Goal: Task Accomplishment & Management: Manage account settings

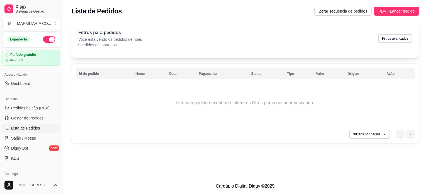
drag, startPoint x: 61, startPoint y: 54, endPoint x: 57, endPoint y: 75, distance: 22.1
click at [57, 75] on div "Diggy Sistema de Gestão M MARMITARIA CO ... Loja aberta Período gratuito até 25…" at bounding box center [31, 97] width 62 height 194
click at [21, 116] on span "Gestor de Pedidos" at bounding box center [27, 118] width 32 height 6
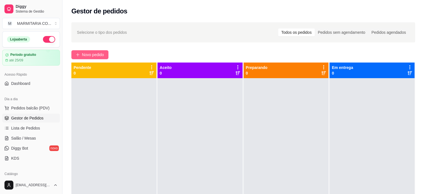
click at [84, 53] on span "Novo pedido" at bounding box center [93, 55] width 22 height 6
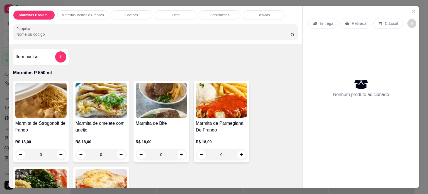
click at [326, 23] on p "Entrega" at bounding box center [326, 24] width 14 height 6
click at [240, 151] on div "0" at bounding box center [221, 154] width 51 height 11
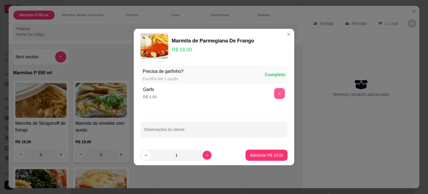
click at [274, 93] on button "+" at bounding box center [279, 93] width 11 height 11
click at [275, 155] on p "Adicionar R$ 18,00" at bounding box center [266, 154] width 32 height 5
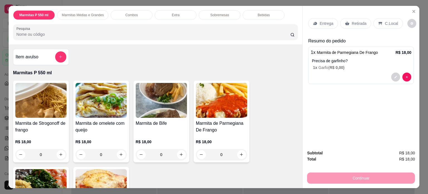
click at [319, 21] on p "Entrega" at bounding box center [326, 24] width 14 height 6
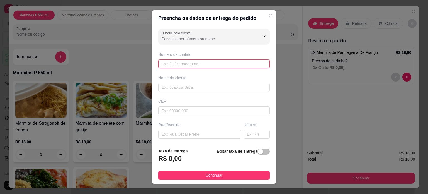
click at [182, 62] on input "text" at bounding box center [213, 63] width 111 height 9
type input "359 99925-8313"
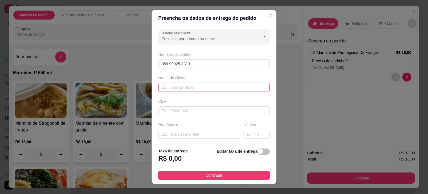
click at [186, 88] on input "text" at bounding box center [213, 87] width 111 height 9
type input "[PERSON_NAME]"
click at [166, 131] on input "text" at bounding box center [199, 133] width 83 height 9
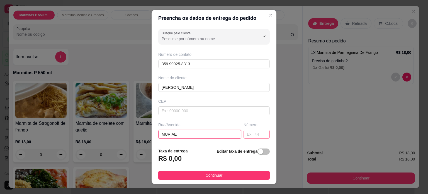
type input "MURIAE"
click at [243, 134] on input "text" at bounding box center [256, 133] width 26 height 9
type input "200"
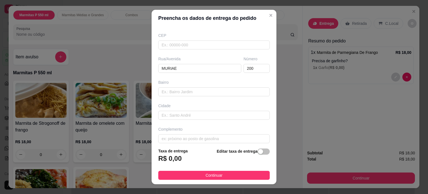
scroll to position [66, 0]
click at [174, 91] on input "text" at bounding box center [213, 91] width 111 height 9
type input "DOM BOSCO"
click at [165, 116] on input "text" at bounding box center [213, 115] width 111 height 9
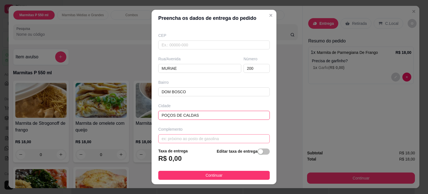
type input "POÇOS DE CALDAS"
click at [163, 138] on input "text" at bounding box center [213, 138] width 111 height 9
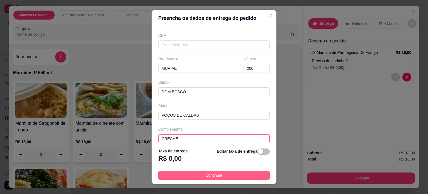
type input "CRECHE"
click at [198, 174] on button "Continuar" at bounding box center [213, 174] width 111 height 9
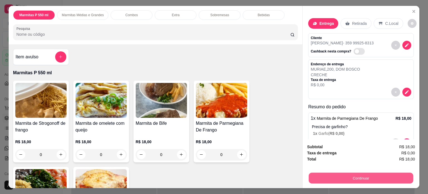
click at [348, 174] on button "Continuar" at bounding box center [361, 177] width 104 height 11
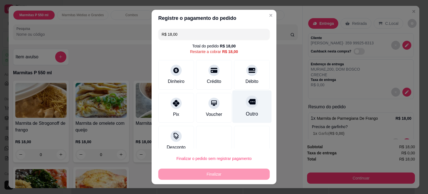
click at [236, 106] on div "Outro" at bounding box center [251, 106] width 39 height 33
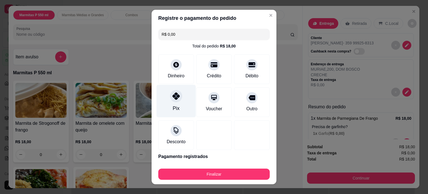
click at [181, 106] on div "Pix" at bounding box center [176, 100] width 39 height 33
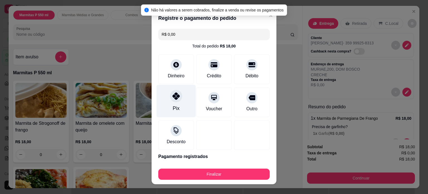
click at [181, 106] on div "Pix" at bounding box center [176, 100] width 39 height 33
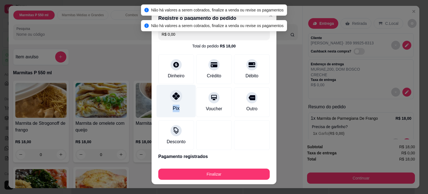
click at [181, 106] on div "Pix" at bounding box center [176, 100] width 39 height 33
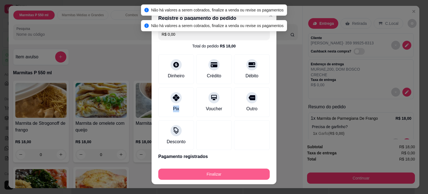
click at [206, 175] on button "Finalizar" at bounding box center [213, 173] width 111 height 11
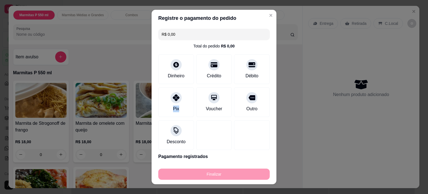
type input "-R$ 18,00"
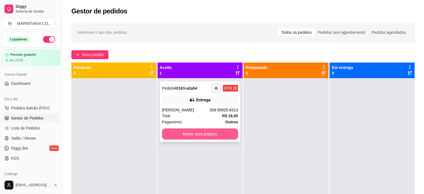
click at [208, 135] on button "Mover para preparo" at bounding box center [200, 133] width 76 height 11
click at [205, 137] on div "Mover para preparo" at bounding box center [200, 133] width 76 height 11
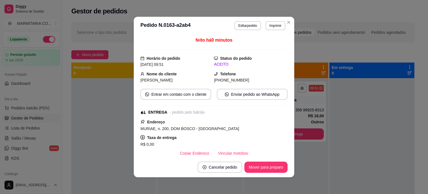
click at [205, 137] on div "Taxa de entrega R$ 0,00" at bounding box center [213, 140] width 147 height 13
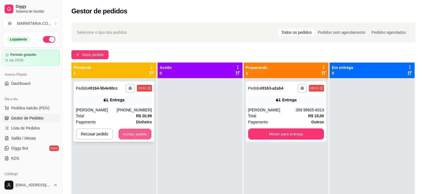
click at [130, 132] on button "Aceitar pedido" at bounding box center [134, 133] width 33 height 11
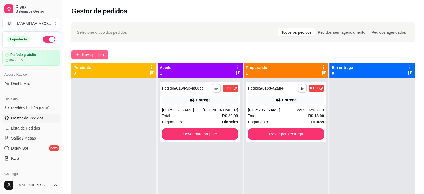
click at [95, 53] on span "Novo pedido" at bounding box center [93, 55] width 22 height 6
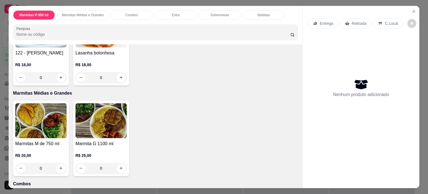
scroll to position [180, 0]
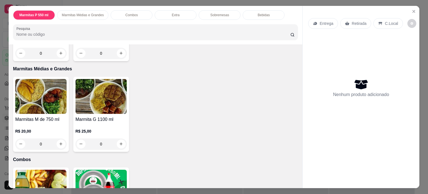
click at [59, 147] on div "0" at bounding box center [40, 143] width 51 height 11
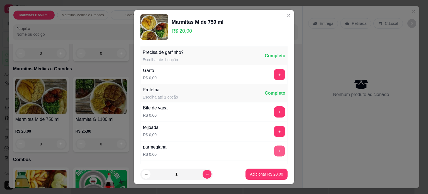
click at [274, 150] on button "+" at bounding box center [279, 150] width 11 height 11
click at [270, 150] on div "- 1 +" at bounding box center [267, 150] width 40 height 11
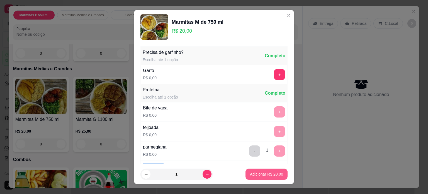
click at [260, 173] on p "Adicionar R$ 20,00" at bounding box center [266, 174] width 33 height 6
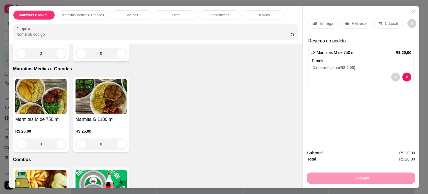
click at [324, 21] on p "Entrega" at bounding box center [326, 24] width 14 height 6
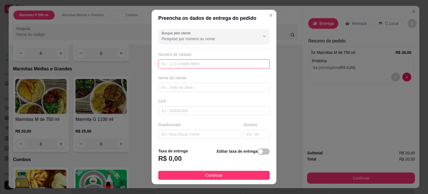
click at [201, 65] on input "text" at bounding box center [213, 63] width 111 height 9
type input "[PHONE_NUMBER]"
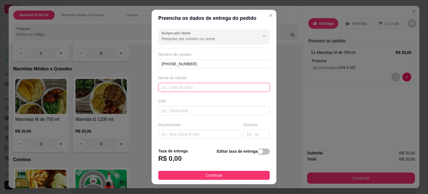
click at [190, 86] on input "text" at bounding box center [213, 87] width 111 height 9
type input "ISABELA"
click at [174, 132] on input "text" at bounding box center [199, 133] width 83 height 9
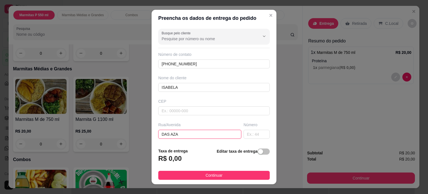
type input "DAS AZA"
click at [163, 111] on input "text" at bounding box center [213, 110] width 111 height 9
type input "37704179"
type input "Rua Azaléias"
type input "Vila [PERSON_NAME]"
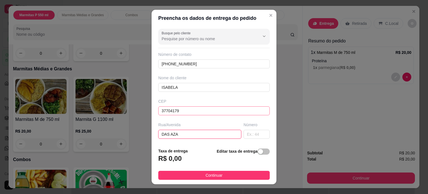
type input "Poços de Caldas"
click at [243, 137] on input "text" at bounding box center [256, 133] width 26 height 9
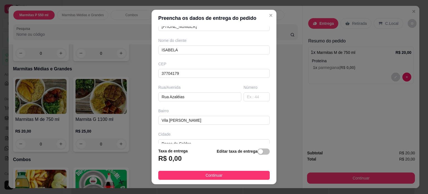
scroll to position [39, 0]
click at [243, 91] on input "text" at bounding box center [256, 95] width 26 height 9
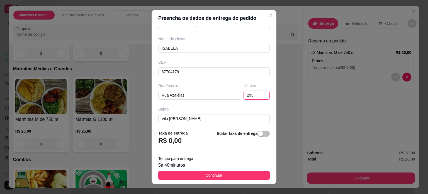
type input "295"
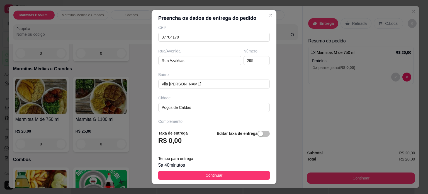
scroll to position [88, 0]
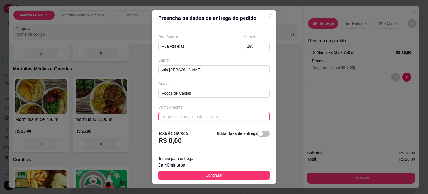
click at [236, 117] on input "text" at bounding box center [213, 116] width 111 height 9
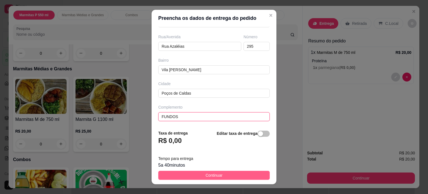
type input "FUNDOS"
click at [189, 174] on button "Continuar" at bounding box center [213, 174] width 111 height 9
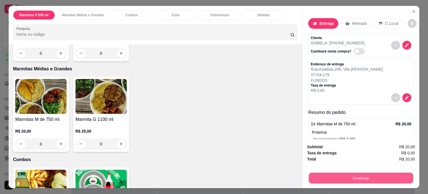
click at [381, 175] on button "Continuar" at bounding box center [361, 177] width 104 height 11
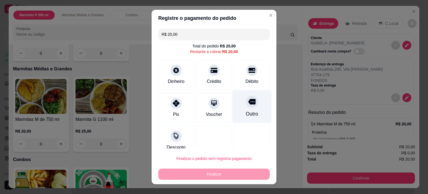
click at [248, 101] on icon at bounding box center [251, 102] width 7 height 6
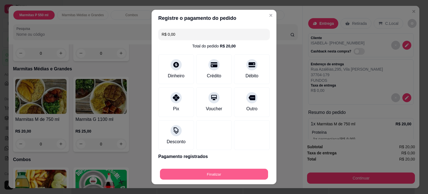
click at [184, 174] on button "Finalizar" at bounding box center [214, 173] width 108 height 11
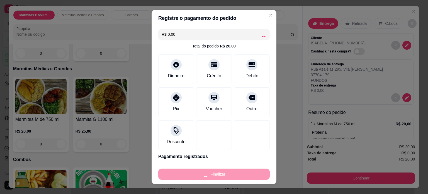
type input "-R$ 20,00"
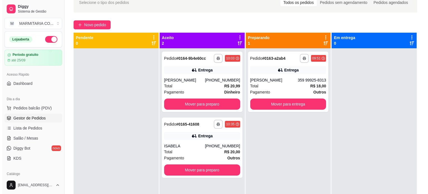
scroll to position [41, 0]
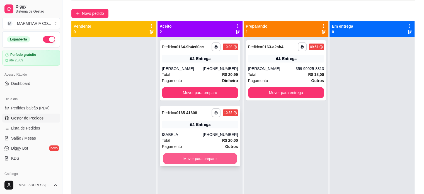
click at [224, 160] on button "Mover para preparo" at bounding box center [200, 158] width 74 height 11
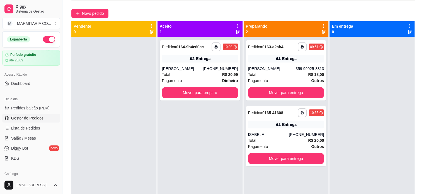
click at [379, 50] on div at bounding box center [371, 134] width 85 height 194
click at [99, 9] on button "Novo pedido" at bounding box center [89, 13] width 37 height 9
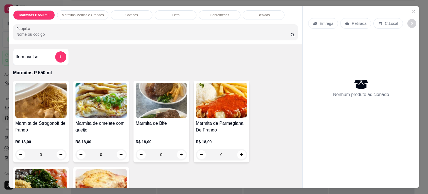
click at [178, 150] on div "0" at bounding box center [161, 154] width 51 height 11
click at [57, 152] on div "0" at bounding box center [40, 154] width 51 height 11
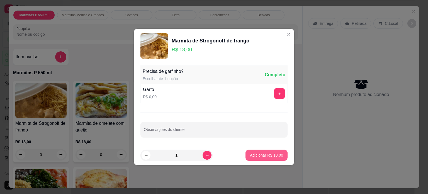
click at [251, 153] on p "Adicionar R$ 18,00" at bounding box center [266, 155] width 33 height 6
type input "1"
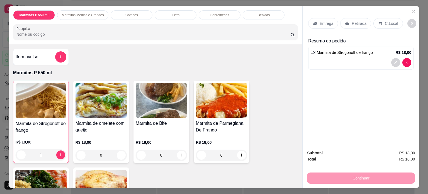
click at [321, 22] on p "Entrega" at bounding box center [326, 24] width 14 height 6
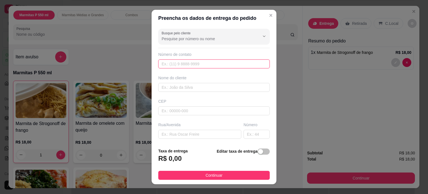
click at [224, 63] on input "text" at bounding box center [213, 63] width 111 height 9
type input "[PHONE_NUMBER]"
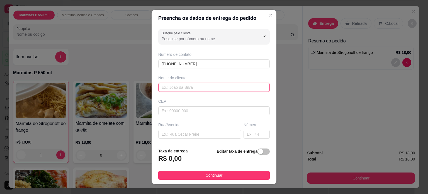
click at [201, 87] on input "text" at bounding box center [213, 87] width 111 height 9
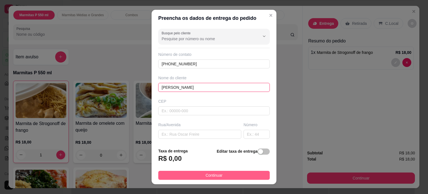
type input "[PERSON_NAME]"
click at [176, 173] on button "Continuar" at bounding box center [213, 174] width 111 height 9
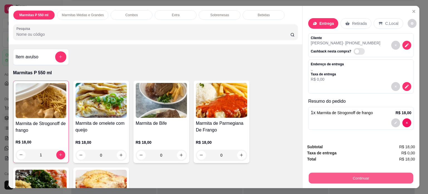
click at [359, 172] on button "Continuar" at bounding box center [361, 177] width 104 height 11
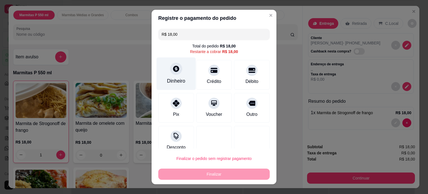
click at [170, 68] on div at bounding box center [176, 68] width 12 height 12
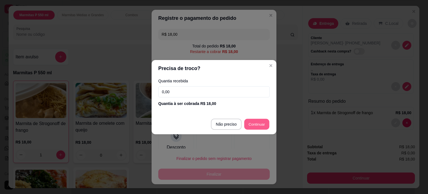
type input "R$ 0,00"
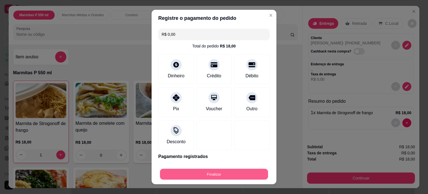
click at [185, 174] on button "Finalizar" at bounding box center [214, 173] width 108 height 11
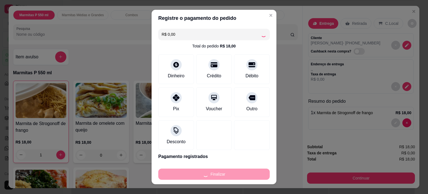
type input "0"
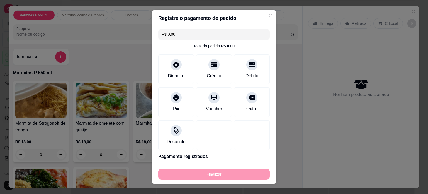
type input "-R$ 18,00"
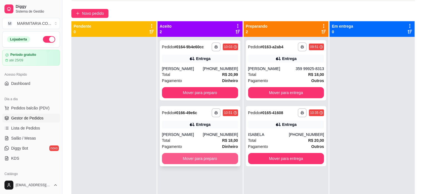
click at [193, 159] on button "Mover para preparo" at bounding box center [200, 158] width 76 height 11
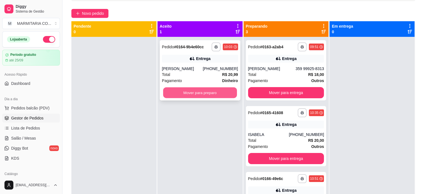
click at [200, 91] on button "Mover para preparo" at bounding box center [200, 92] width 74 height 11
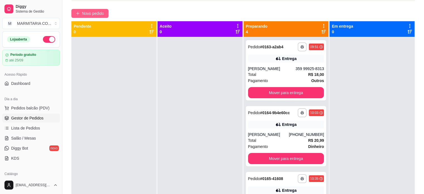
click at [91, 13] on span "Novo pedido" at bounding box center [93, 13] width 22 height 6
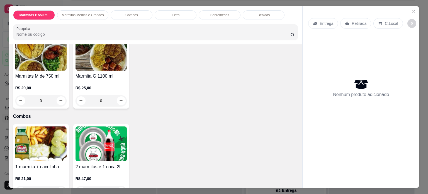
scroll to position [225, 0]
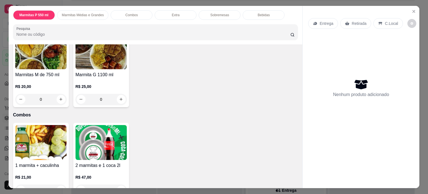
click at [60, 102] on div "0" at bounding box center [40, 99] width 51 height 11
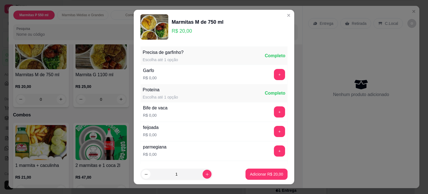
scroll to position [12, 0]
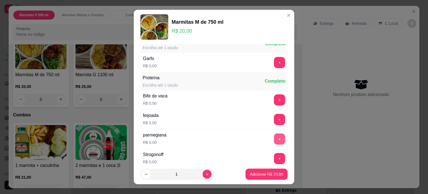
click at [274, 137] on button "+" at bounding box center [279, 138] width 11 height 11
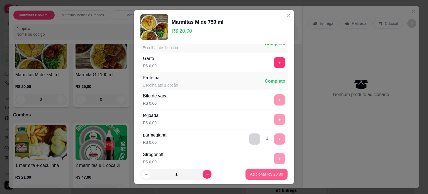
click at [253, 174] on p "Adicionar R$ 20,00" at bounding box center [266, 174] width 33 height 6
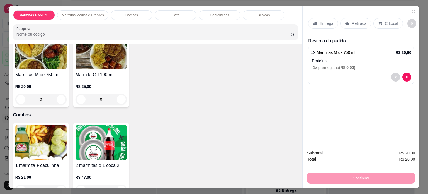
click at [60, 102] on div "0" at bounding box center [40, 99] width 51 height 11
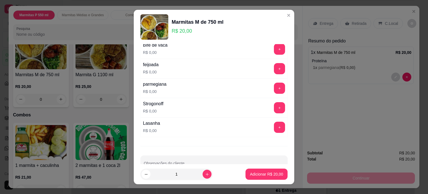
scroll to position [63, 0]
click at [274, 67] on button "+" at bounding box center [279, 67] width 11 height 11
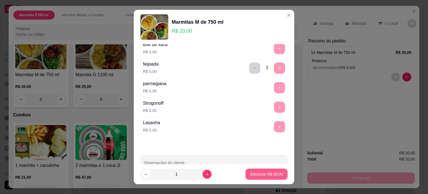
click at [252, 175] on p "Adicionar R$ 20,00" at bounding box center [266, 174] width 33 height 6
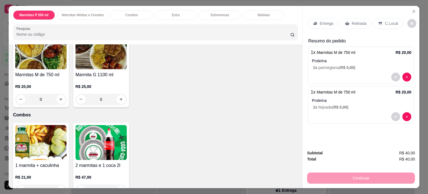
click at [328, 23] on p "Entrega" at bounding box center [326, 24] width 14 height 6
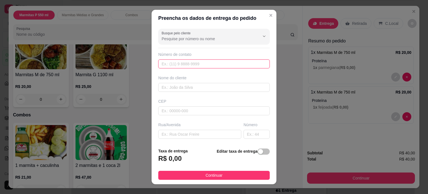
click at [202, 64] on input "text" at bounding box center [213, 63] width 111 height 9
type input "[PHONE_NUMBER]"
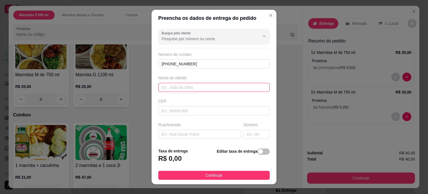
click at [185, 87] on input "text" at bounding box center [213, 87] width 111 height 9
type input "[PERSON_NAME]"
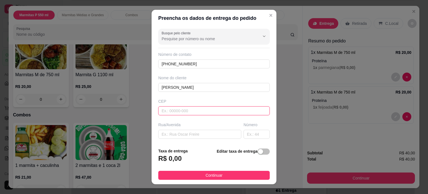
click at [177, 110] on input "text" at bounding box center [213, 110] width 111 height 9
type input "37705122"
type input "[GEOGRAPHIC_DATA] das Chagas Lima Rodrigues"
type input "[GEOGRAPHIC_DATA]"
type input "Poços de Caldas"
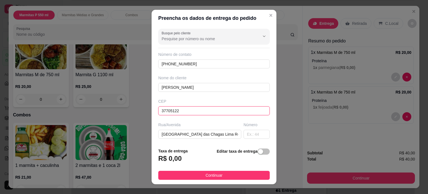
type input "37705122"
click at [259, 121] on div "Busque pelo cliente Número de contato (35) 99113-1494 Nome do cliente JOSE MACE…" at bounding box center [213, 84] width 125 height 117
click at [247, 133] on input "text" at bounding box center [256, 133] width 26 height 9
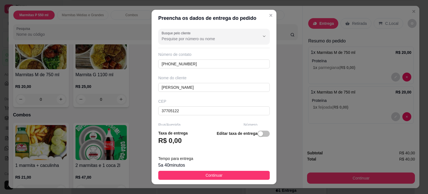
type input "168"
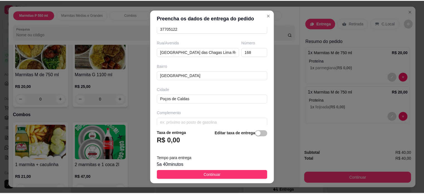
scroll to position [88, 0]
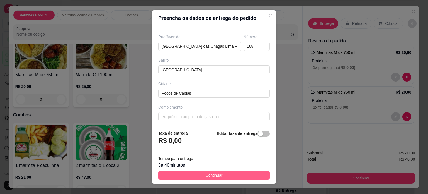
click at [216, 175] on span "Continuar" at bounding box center [214, 175] width 17 height 6
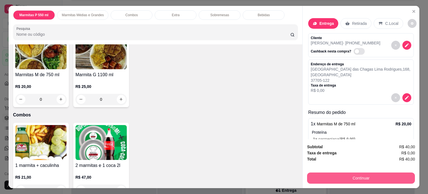
click at [336, 175] on button "Continuar" at bounding box center [361, 177] width 108 height 11
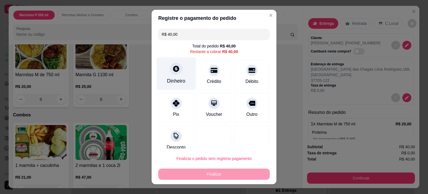
click at [170, 80] on div "Dinheiro" at bounding box center [176, 80] width 18 height 7
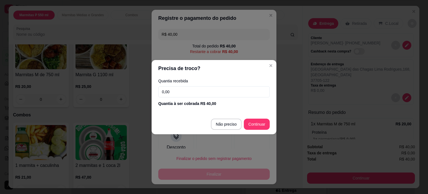
click at [186, 91] on input "0,00" at bounding box center [213, 91] width 111 height 11
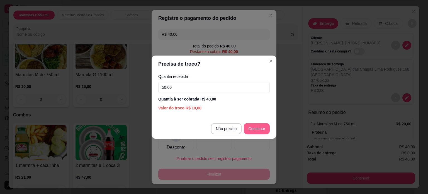
type input "50,00"
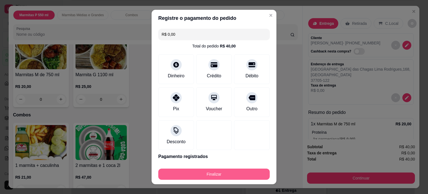
click at [222, 172] on button "Finalizar" at bounding box center [213, 173] width 111 height 11
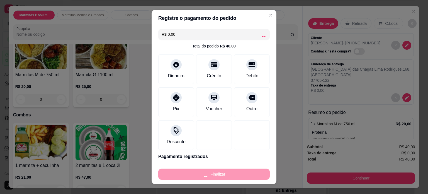
type input "-R$ 40,00"
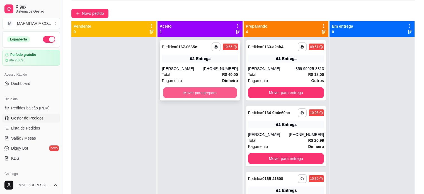
click at [180, 92] on button "Mover para preparo" at bounding box center [200, 92] width 74 height 11
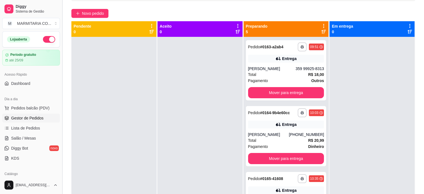
click at [61, 86] on button "Toggle Sidebar" at bounding box center [62, 97] width 4 height 194
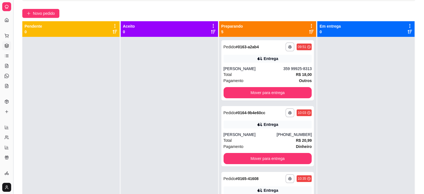
click at [14, 75] on button "Toggle Sidebar" at bounding box center [13, 97] width 4 height 194
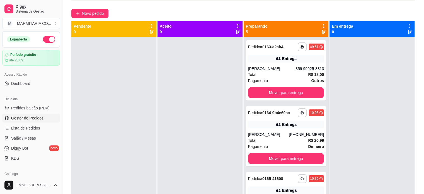
drag, startPoint x: 61, startPoint y: 82, endPoint x: 57, endPoint y: 104, distance: 21.7
click at [57, 104] on div "Diggy Sistema de Gestão M MARMITARIA CO ... Loja aberta Período gratuito até 25…" at bounding box center [31, 97] width 62 height 194
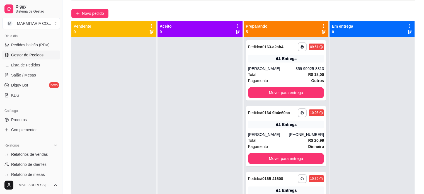
scroll to position [62, 0]
click at [22, 85] on span "Diggy Bot" at bounding box center [19, 86] width 17 height 6
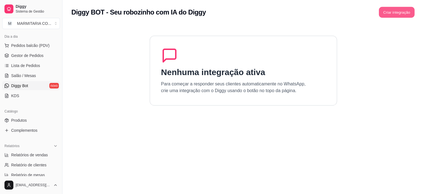
click at [405, 9] on button "Criar integração" at bounding box center [396, 12] width 36 height 11
click at [379, 10] on button "Criar integração" at bounding box center [396, 12] width 36 height 11
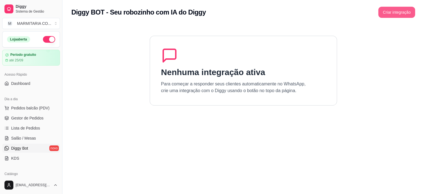
click at [394, 12] on button "Criar integração" at bounding box center [396, 12] width 37 height 11
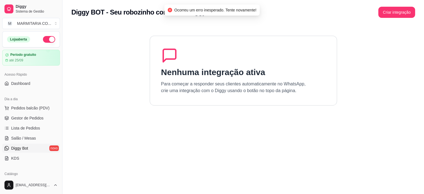
click at [251, 13] on div "Ocorreu um erro inesperado. Tente novamente!" at bounding box center [212, 9] width 96 height 11
click at [251, 64] on div "Nenhuma integração ativa Para começar a responder seus clientes automaticamente…" at bounding box center [243, 71] width 187 height 70
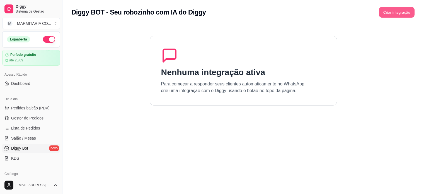
click at [390, 11] on button "Criar integração" at bounding box center [396, 12] width 36 height 11
drag, startPoint x: 60, startPoint y: 79, endPoint x: 64, endPoint y: 110, distance: 31.7
click at [68, 132] on div "Diggy Sistema de Gestão M MARMITARIA CO ... Loja aberta Período gratuito até 25…" at bounding box center [212, 120] width 424 height 241
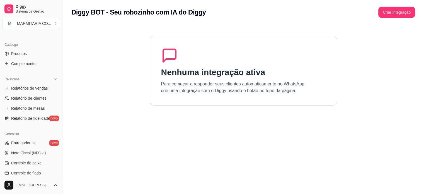
scroll to position [207, 0]
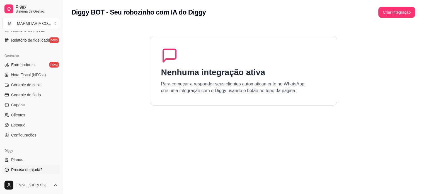
click at [44, 169] on link "Precisa de ajuda?" at bounding box center [31, 169] width 58 height 9
click at [402, 10] on button "Criar integração" at bounding box center [396, 12] width 37 height 11
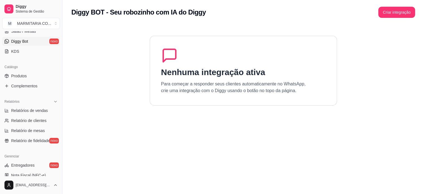
scroll to position [84, 0]
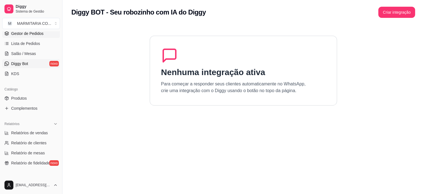
click at [47, 35] on link "Gestor de Pedidos" at bounding box center [31, 33] width 58 height 9
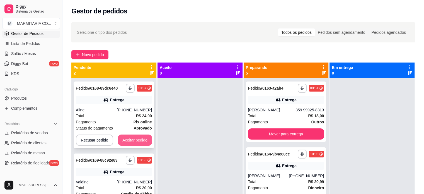
click at [129, 138] on button "Aceitar pedido" at bounding box center [135, 139] width 34 height 11
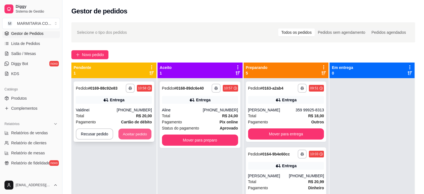
click at [131, 131] on button "Aceitar pedido" at bounding box center [134, 133] width 33 height 11
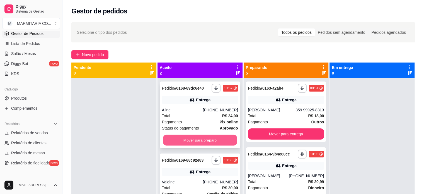
click at [201, 139] on button "Mover para preparo" at bounding box center [200, 140] width 74 height 11
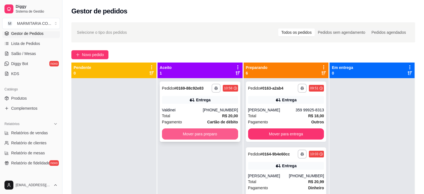
click at [199, 131] on button "Mover para preparo" at bounding box center [200, 133] width 76 height 11
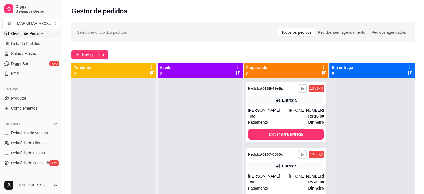
scroll to position [198, 0]
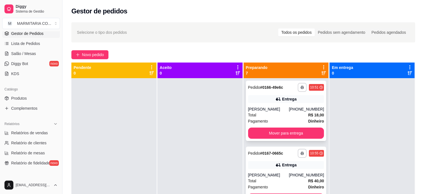
click at [303, 132] on button "Mover para entrega" at bounding box center [286, 132] width 76 height 11
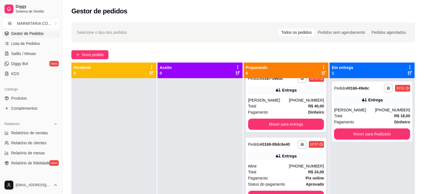
scroll to position [212, 0]
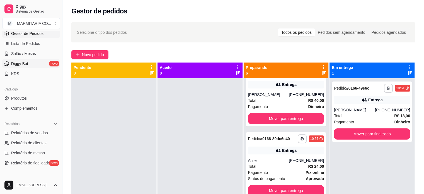
click at [20, 65] on span "Diggy Bot" at bounding box center [19, 64] width 17 height 6
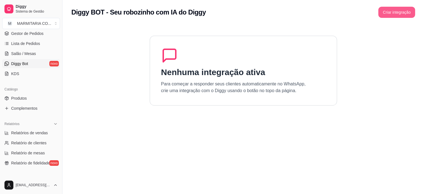
click at [402, 10] on button "Criar integração" at bounding box center [396, 12] width 37 height 11
click at [384, 15] on button "Criar integração" at bounding box center [396, 12] width 36 height 11
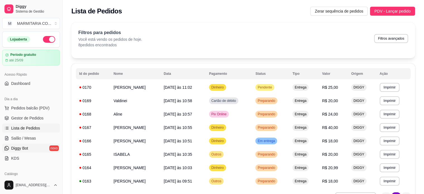
click at [20, 148] on span "Diggy Bot" at bounding box center [19, 148] width 17 height 6
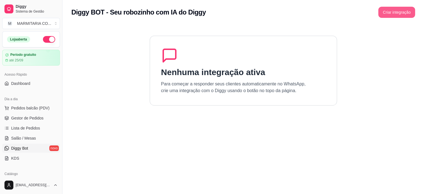
click at [398, 9] on button "Criar integração" at bounding box center [396, 12] width 37 height 11
drag, startPoint x: 61, startPoint y: 66, endPoint x: 65, endPoint y: 88, distance: 22.3
click at [65, 88] on div "Diggy Sistema de Gestão M MARMITARIA CO ... Loja aberta Período gratuito até 25…" at bounding box center [212, 120] width 424 height 241
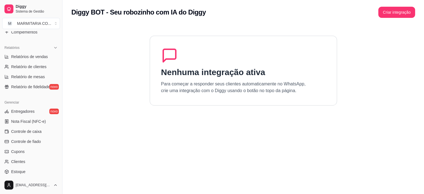
scroll to position [207, 0]
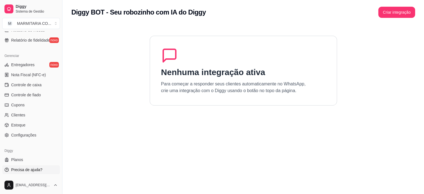
click at [39, 168] on span "Precisa de ajuda?" at bounding box center [26, 170] width 31 height 6
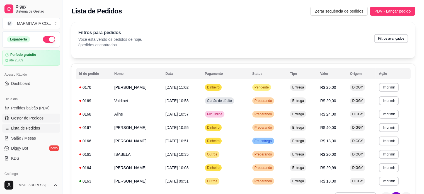
click at [39, 118] on span "Gestor de Pedidos" at bounding box center [27, 118] width 32 height 6
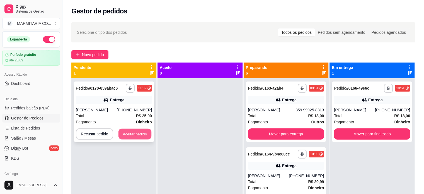
click at [131, 136] on button "Aceitar pedido" at bounding box center [134, 133] width 33 height 11
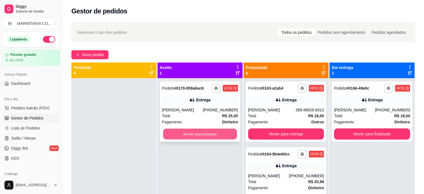
click at [169, 133] on button "Mover para preparo" at bounding box center [200, 133] width 74 height 11
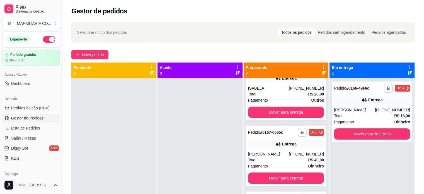
scroll to position [154, 0]
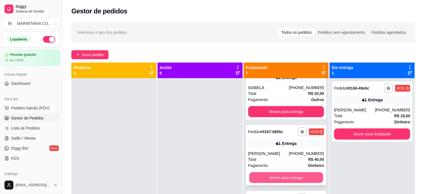
click at [288, 178] on button "Mover para entrega" at bounding box center [286, 177] width 74 height 11
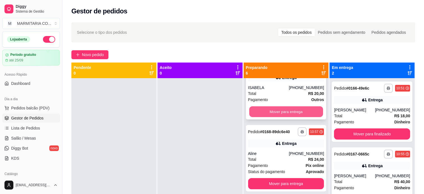
click at [283, 109] on button "Mover para entrega" at bounding box center [286, 111] width 74 height 11
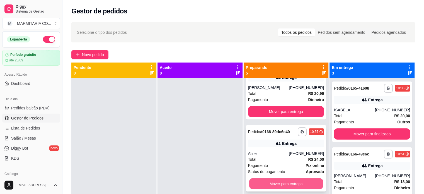
click at [263, 183] on button "Mover para entrega" at bounding box center [286, 183] width 74 height 11
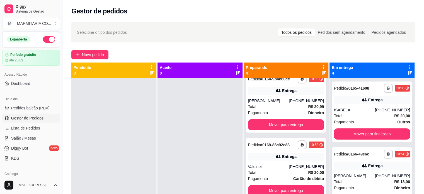
scroll to position [75, 0]
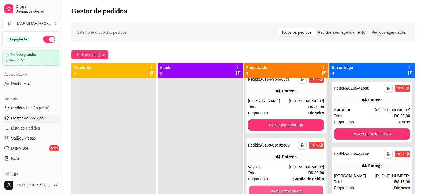
click at [288, 191] on button "Mover para entrega" at bounding box center [286, 190] width 74 height 11
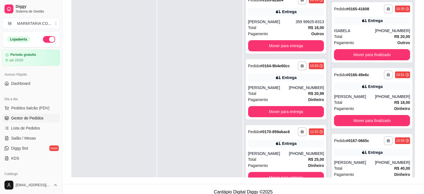
scroll to position [85, 0]
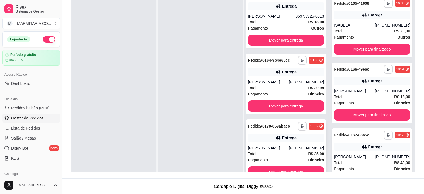
click at [297, 140] on div "Entrega" at bounding box center [286, 138] width 76 height 8
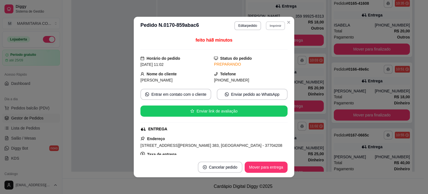
click at [267, 28] on button "Imprimir" at bounding box center [275, 25] width 19 height 9
click at [255, 44] on button "IMPRESSORA" at bounding box center [263, 45] width 39 height 9
click at [268, 25] on button "Imprimir" at bounding box center [275, 25] width 20 height 9
click at [267, 26] on button "Imprimir" at bounding box center [275, 25] width 19 height 9
click at [275, 26] on button "Imprimir" at bounding box center [275, 25] width 19 height 9
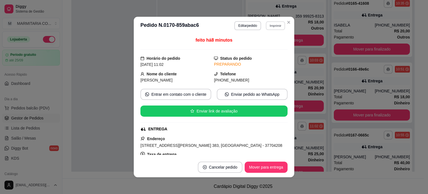
click at [275, 26] on button "Imprimir" at bounding box center [275, 25] width 19 height 9
click at [268, 44] on button "IMPRESSORA" at bounding box center [263, 45] width 40 height 9
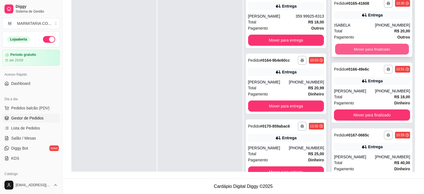
click at [354, 48] on button "Mover para finalizado" at bounding box center [372, 49] width 74 height 11
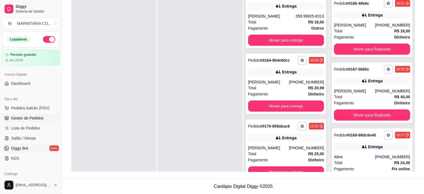
click at [15, 148] on span "Diggy Bot" at bounding box center [19, 148] width 17 height 6
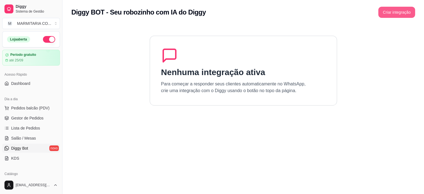
click at [395, 13] on button "Criar integração" at bounding box center [396, 12] width 37 height 11
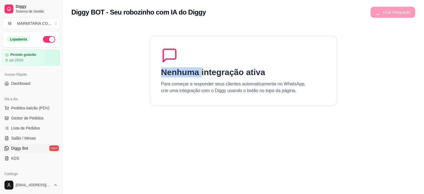
click at [395, 13] on div "Criar integração" at bounding box center [392, 12] width 45 height 11
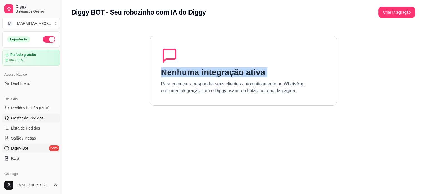
click at [26, 114] on link "Gestor de Pedidos" at bounding box center [31, 117] width 58 height 9
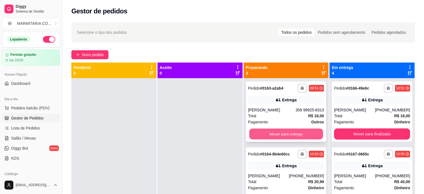
click at [288, 129] on button "Mover para entrega" at bounding box center [286, 133] width 74 height 11
click at [288, 131] on button "Mover para entrega" at bounding box center [286, 133] width 76 height 11
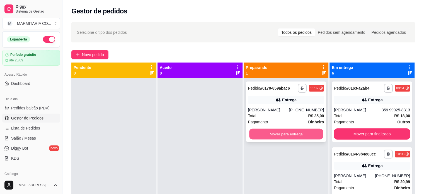
click at [289, 129] on button "Mover para entrega" at bounding box center [286, 133] width 74 height 11
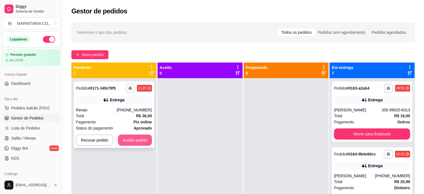
click at [131, 139] on button "Aceitar pedido" at bounding box center [135, 139] width 34 height 11
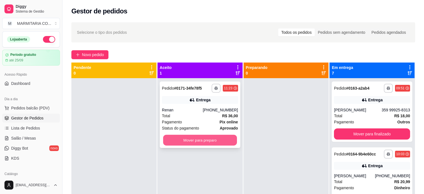
click at [225, 138] on button "Mover para preparo" at bounding box center [200, 140] width 74 height 11
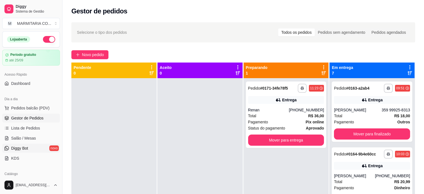
click at [27, 148] on span "Diggy Bot" at bounding box center [19, 148] width 17 height 6
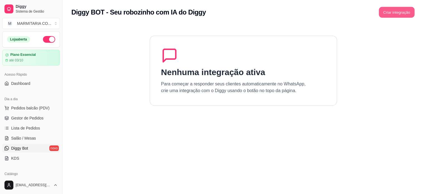
click at [404, 12] on button "Criar integração" at bounding box center [396, 12] width 36 height 11
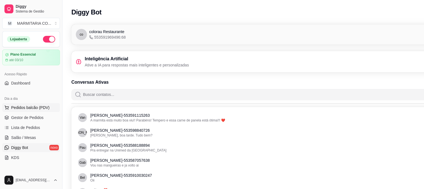
click at [31, 109] on span "Pedidos balcão (PDV)" at bounding box center [30, 108] width 38 height 6
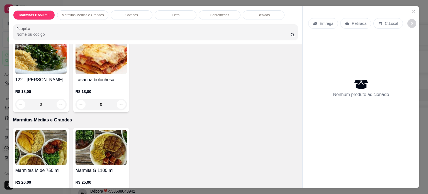
scroll to position [99, 0]
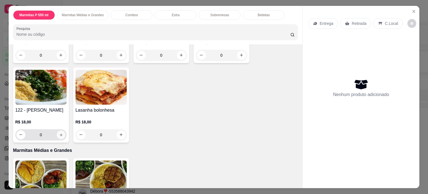
click at [60, 137] on icon "increase-product-quantity" at bounding box center [61, 135] width 4 height 4
type input "1"
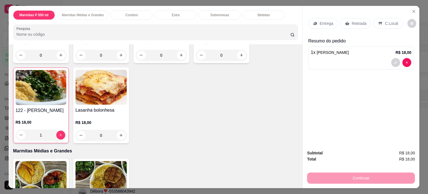
drag, startPoint x: 295, startPoint y: 79, endPoint x: 292, endPoint y: 99, distance: 20.6
click at [292, 99] on div "Item avulso Marmitas P 550 ml Marmita de Strogonoff de frango R$ 18,00 0 Marmit…" at bounding box center [156, 115] width 294 height 143
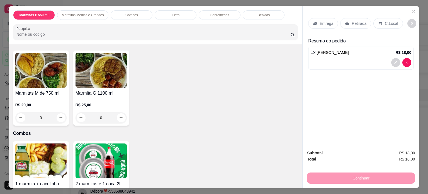
scroll to position [222, 0]
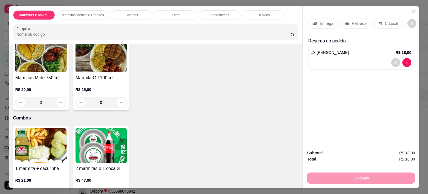
click at [59, 106] on div "0" at bounding box center [40, 102] width 51 height 11
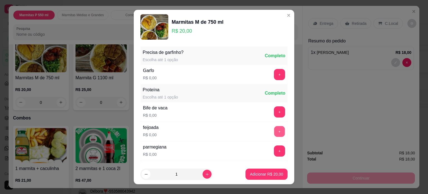
click at [274, 131] on button "+" at bounding box center [279, 131] width 11 height 11
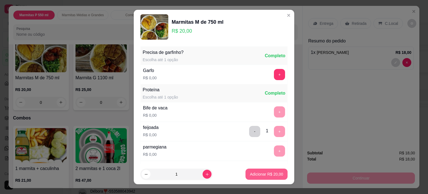
click at [252, 173] on p "Adicionar R$ 20,00" at bounding box center [266, 174] width 33 height 6
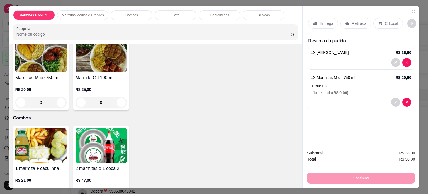
click at [58, 104] on div "0" at bounding box center [40, 102] width 51 height 11
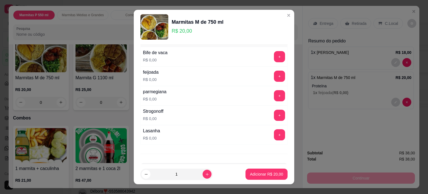
scroll to position [58, 0]
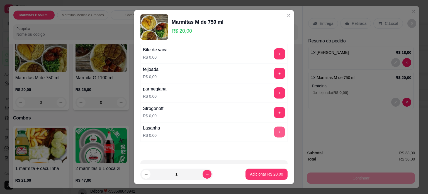
click at [274, 129] on button "+" at bounding box center [279, 131] width 11 height 11
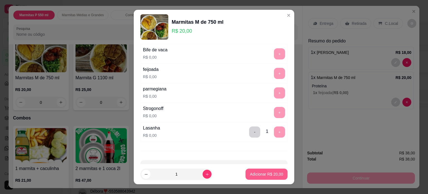
click at [256, 175] on p "Adicionar R$ 20,00" at bounding box center [266, 174] width 33 height 6
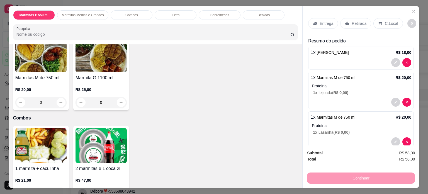
click at [322, 21] on p "Entrega" at bounding box center [326, 24] width 14 height 6
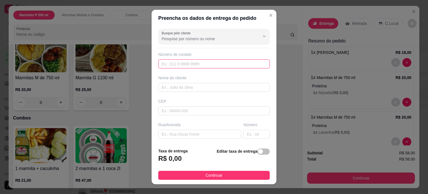
click at [177, 61] on input "text" at bounding box center [213, 63] width 111 height 9
type input "[PHONE_NUMBER]"
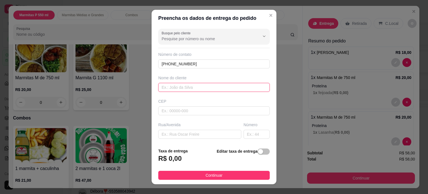
click at [180, 87] on input "text" at bounding box center [213, 87] width 111 height 9
type input "DETETIZADORA"
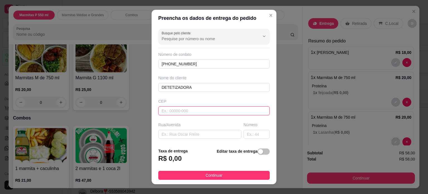
click at [177, 108] on input "text" at bounding box center [213, 110] width 111 height 9
type input "37704620"
type input "Rua Coronel [PERSON_NAME]"
type input "Santa Emília"
type input "Poços de Caldas"
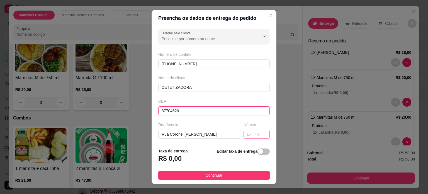
type input "37704620"
click at [247, 134] on input "text" at bounding box center [256, 133] width 26 height 9
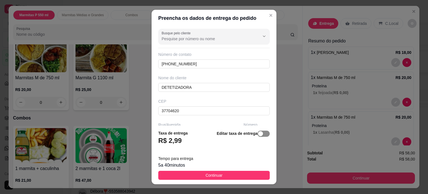
type input "805"
click at [258, 131] on div "button" at bounding box center [260, 133] width 5 height 5
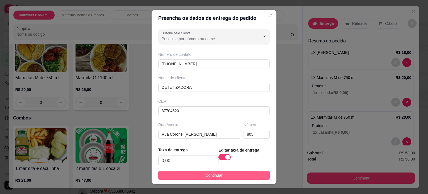
click at [217, 175] on span "Continuar" at bounding box center [214, 175] width 17 height 6
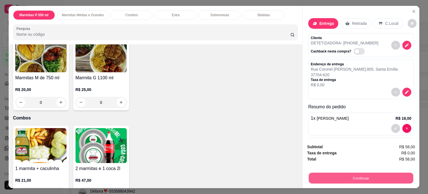
click at [326, 174] on button "Continuar" at bounding box center [361, 177] width 104 height 11
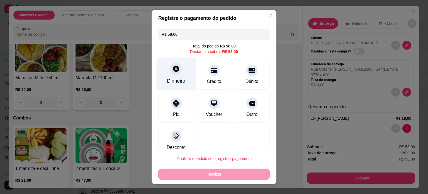
click at [176, 78] on div "Dinheiro" at bounding box center [176, 80] width 18 height 7
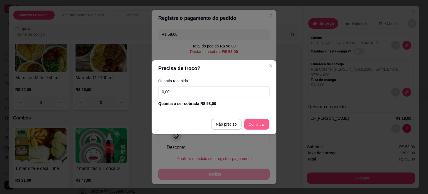
type input "R$ 0,00"
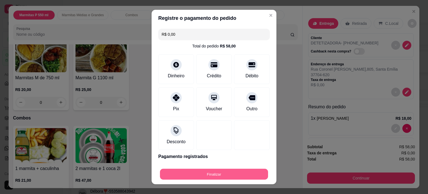
click at [216, 171] on button "Finalizar" at bounding box center [214, 173] width 108 height 11
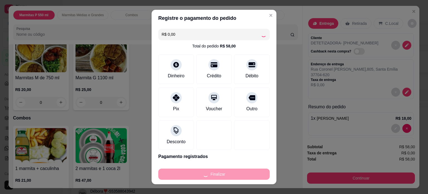
type input "0"
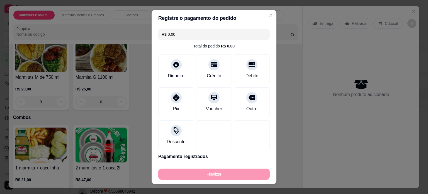
type input "-R$ 58,00"
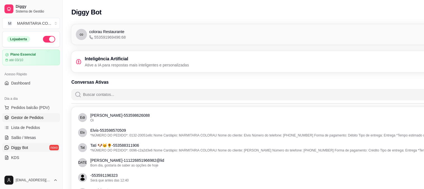
click at [28, 117] on span "Gestor de Pedidos" at bounding box center [27, 118] width 32 height 6
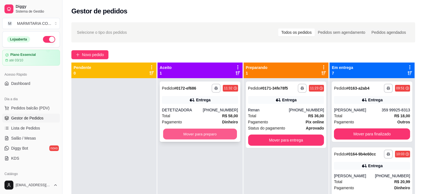
click at [201, 133] on button "Mover para preparo" at bounding box center [200, 133] width 74 height 11
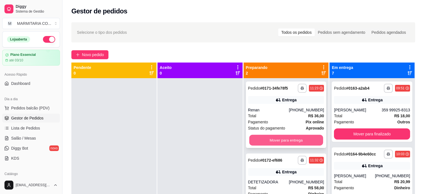
click at [283, 138] on button "Mover para entrega" at bounding box center [286, 140] width 74 height 11
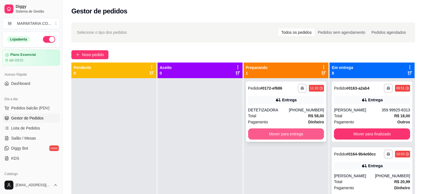
click at [284, 133] on button "Mover para entrega" at bounding box center [286, 133] width 76 height 11
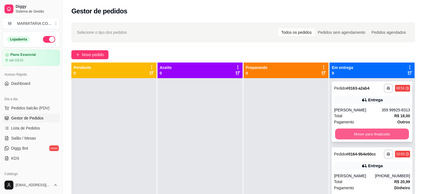
click at [394, 134] on button "Mover para finalizado" at bounding box center [372, 133] width 74 height 11
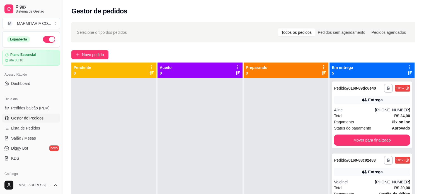
click at [394, 134] on div "**********" at bounding box center [371, 114] width 80 height 66
click at [346, 140] on button "Mover para finalizado" at bounding box center [372, 140] width 74 height 11
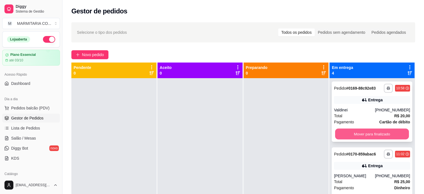
click at [346, 133] on button "Mover para finalizado" at bounding box center [372, 133] width 74 height 11
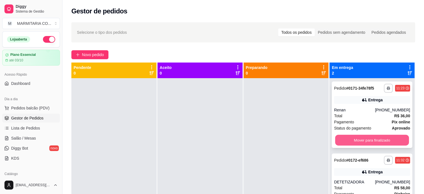
click at [343, 138] on button "Mover para finalizado" at bounding box center [372, 140] width 74 height 11
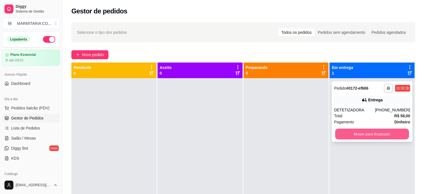
click at [341, 130] on button "Mover para finalizado" at bounding box center [372, 133] width 74 height 11
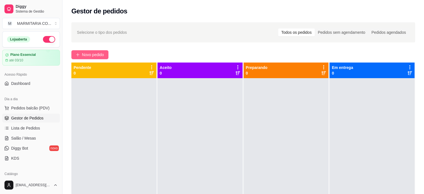
click at [92, 54] on span "Novo pedido" at bounding box center [93, 55] width 22 height 6
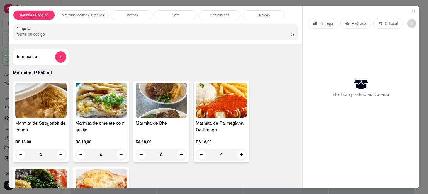
click at [92, 54] on div "Item avulso Marmitas P 550 ml Marmita de Strogonoff de frango R$ 18,00 0 Marmit…" at bounding box center [156, 115] width 294 height 143
click at [238, 153] on div "0" at bounding box center [221, 154] width 51 height 11
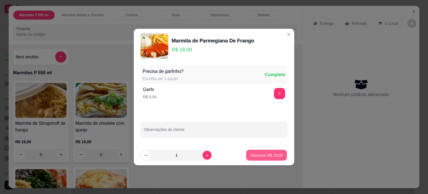
click at [255, 151] on button "Adicionar R$ 18,00" at bounding box center [266, 155] width 41 height 11
type input "1"
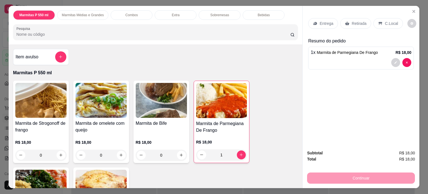
click at [314, 22] on icon at bounding box center [315, 23] width 4 height 3
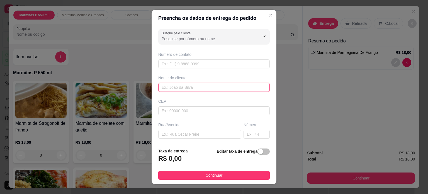
click at [176, 88] on input "text" at bounding box center [213, 87] width 111 height 9
type input "CAROLINE"
click at [170, 131] on input "text" at bounding box center [199, 133] width 83 height 9
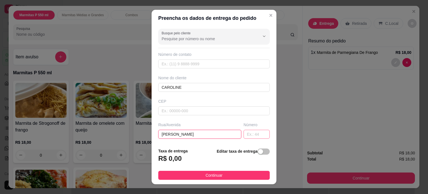
type input "[PERSON_NAME]"
click at [243, 133] on input "text" at bounding box center [256, 133] width 26 height 9
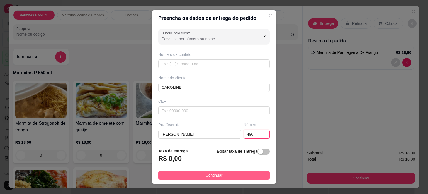
type input "490"
click at [244, 174] on button "Continuar" at bounding box center [213, 174] width 111 height 9
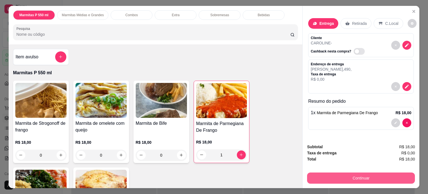
click at [329, 172] on button "Continuar" at bounding box center [361, 177] width 108 height 11
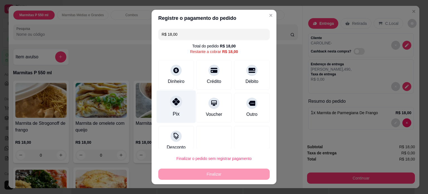
click at [173, 115] on div "Pix" at bounding box center [176, 113] width 7 height 7
type input "R$ 0,00"
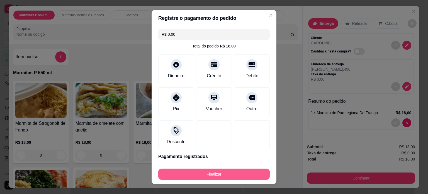
click at [211, 174] on button "Finalizar" at bounding box center [213, 173] width 111 height 11
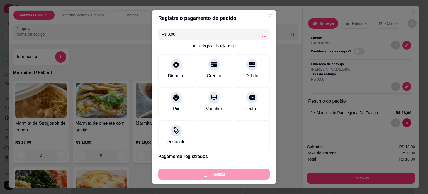
type input "0"
type input "-R$ 18,00"
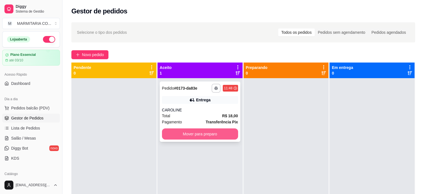
click at [185, 135] on button "Mover para preparo" at bounding box center [200, 133] width 76 height 11
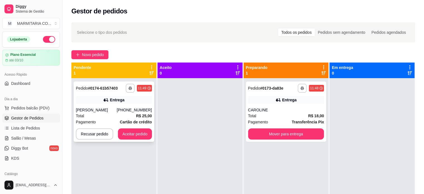
click at [137, 131] on button "Aceitar pedido" at bounding box center [135, 133] width 34 height 11
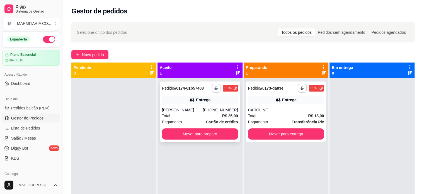
click at [201, 115] on div "Total R$ 25,00" at bounding box center [200, 116] width 76 height 6
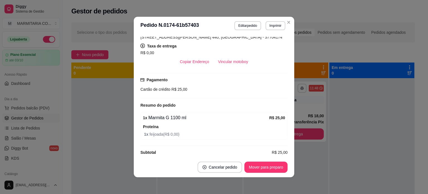
scroll to position [114, 0]
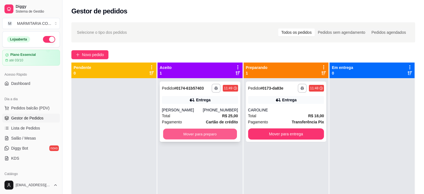
click at [194, 133] on button "Mover para preparo" at bounding box center [200, 133] width 74 height 11
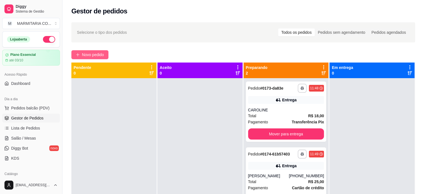
click at [92, 55] on span "Novo pedido" at bounding box center [93, 55] width 22 height 6
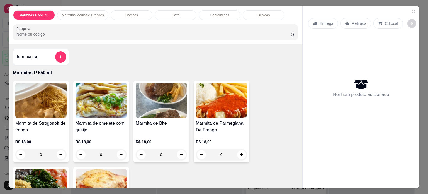
click at [239, 152] on div "0" at bounding box center [221, 154] width 51 height 11
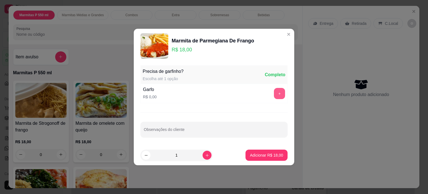
click at [275, 94] on button "+" at bounding box center [279, 93] width 11 height 11
click at [254, 155] on p "Adicionar R$ 18,00" at bounding box center [266, 154] width 32 height 5
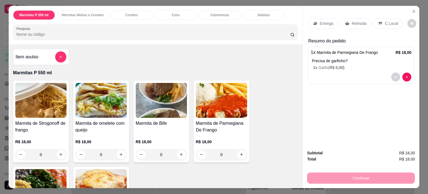
click at [325, 21] on p "Entrega" at bounding box center [326, 24] width 14 height 6
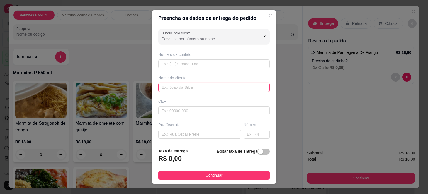
click at [181, 88] on input "text" at bounding box center [213, 87] width 111 height 9
type input "[PERSON_NAME]"
click at [182, 66] on input "text" at bounding box center [213, 63] width 111 height 9
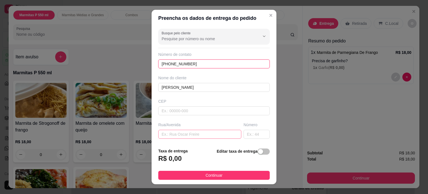
type input "[PHONE_NUMBER]"
click at [172, 131] on input "text" at bounding box center [199, 133] width 83 height 9
type input "MURIAE"
click at [243, 133] on input "text" at bounding box center [256, 133] width 26 height 9
type input "200"
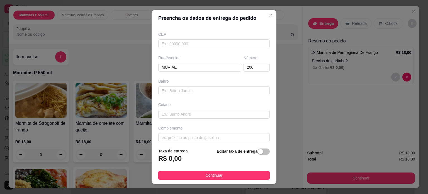
scroll to position [70, 0]
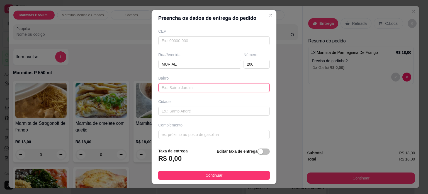
click at [188, 86] on input "text" at bounding box center [213, 87] width 111 height 9
type input "DOM BOSCO"
click at [181, 133] on input "text" at bounding box center [213, 134] width 111 height 9
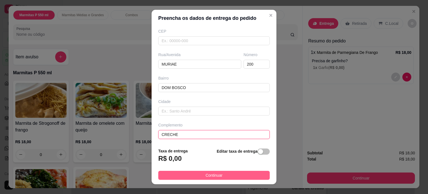
type input "CRECHE"
click at [180, 173] on button "Continuar" at bounding box center [213, 174] width 111 height 9
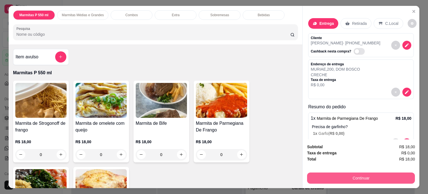
click at [320, 177] on button "Continuar" at bounding box center [361, 177] width 108 height 11
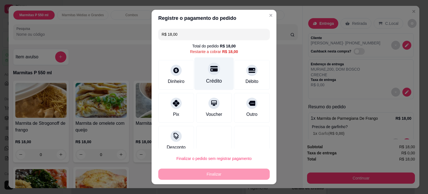
click at [206, 80] on div "Crédito" at bounding box center [214, 80] width 16 height 7
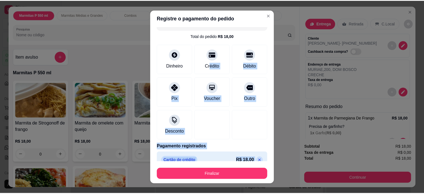
scroll to position [19, 0]
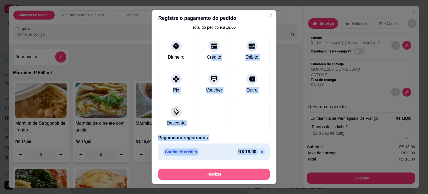
drag, startPoint x: 204, startPoint y: 80, endPoint x: 199, endPoint y: 177, distance: 97.1
click at [199, 177] on section "Registre o pagamento do pedido R$ 0,00 Total do pedido R$ 18,00 Dinheiro Crédit…" at bounding box center [213, 97] width 125 height 174
click at [199, 177] on button "Finalizar" at bounding box center [214, 173] width 108 height 11
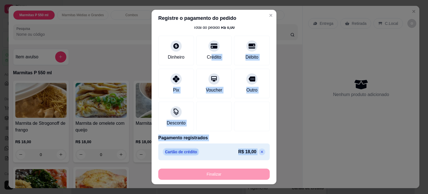
type input "-R$ 18,00"
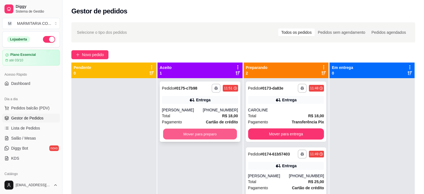
click at [226, 135] on button "Mover para preparo" at bounding box center [200, 133] width 74 height 11
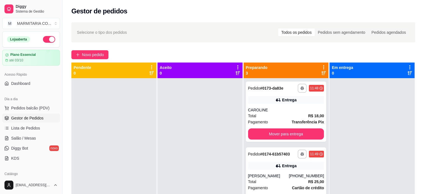
scroll to position [9, 0]
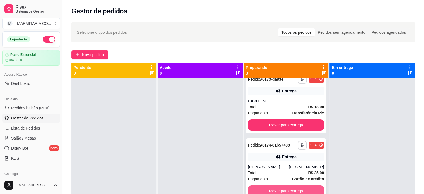
click at [300, 190] on button "Mover para entrega" at bounding box center [286, 190] width 76 height 11
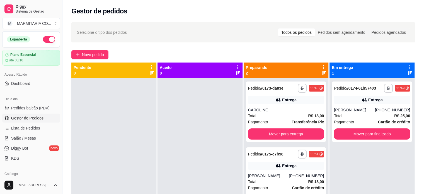
scroll to position [0, 0]
click at [391, 129] on button "Mover para finalizado" at bounding box center [372, 133] width 74 height 11
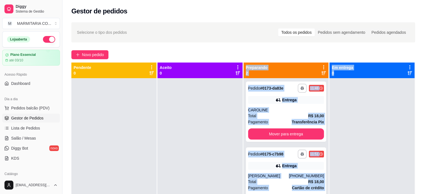
drag, startPoint x: 358, startPoint y: 177, endPoint x: 234, endPoint y: 91, distance: 150.5
click at [234, 91] on div "**********" at bounding box center [242, 159] width 343 height 194
click at [347, 102] on div at bounding box center [371, 175] width 85 height 194
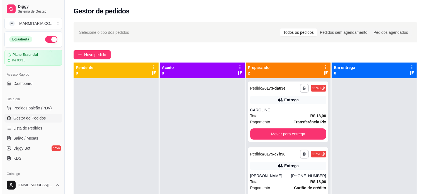
scroll to position [16, 0]
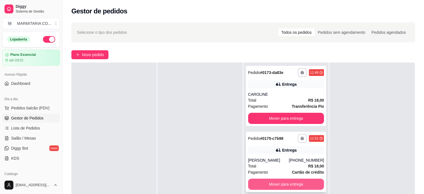
click at [305, 184] on button "Mover para entrega" at bounding box center [286, 183] width 76 height 11
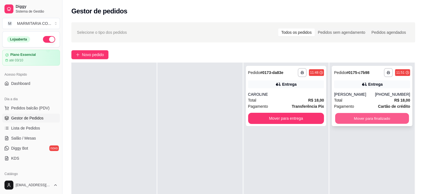
click at [348, 118] on button "Mover para finalizado" at bounding box center [372, 118] width 74 height 11
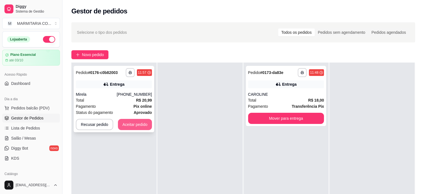
click at [120, 129] on button "Aceitar pedido" at bounding box center [135, 124] width 34 height 11
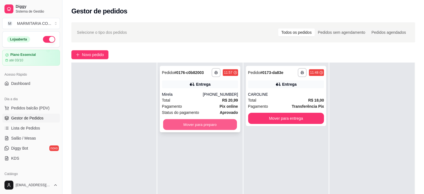
click at [193, 126] on button "Mover para preparo" at bounding box center [200, 124] width 74 height 11
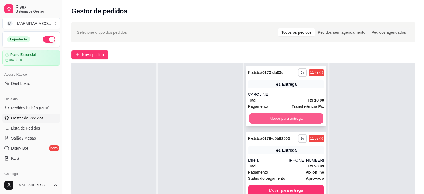
click at [292, 117] on button "Mover para entrega" at bounding box center [286, 118] width 74 height 11
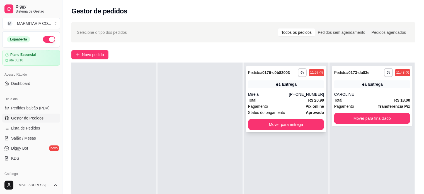
click at [291, 119] on div "Mover para entrega" at bounding box center [286, 124] width 76 height 11
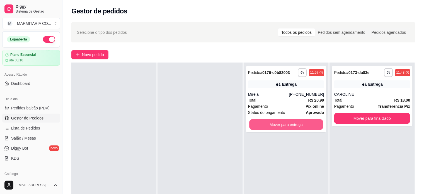
click at [308, 127] on button "Mover para entrega" at bounding box center [286, 124] width 74 height 11
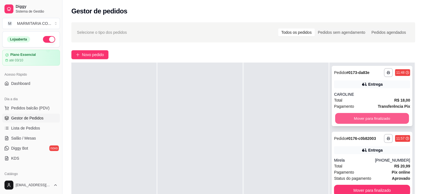
click at [363, 120] on button "Mover para finalizado" at bounding box center [372, 118] width 74 height 11
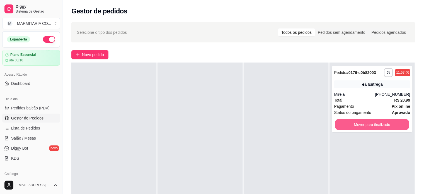
click at [363, 120] on button "Mover para finalizado" at bounding box center [372, 124] width 74 height 11
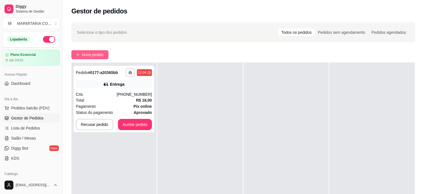
click at [81, 53] on button "Novo pedido" at bounding box center [89, 54] width 37 height 9
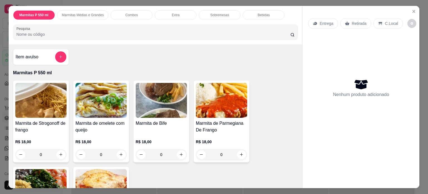
click at [177, 153] on div "0" at bounding box center [161, 154] width 51 height 11
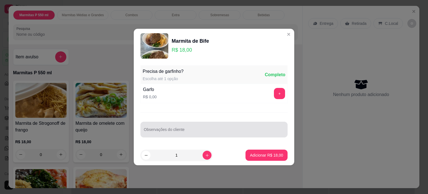
click at [238, 129] on input "Observações do cliente" at bounding box center [214, 132] width 140 height 6
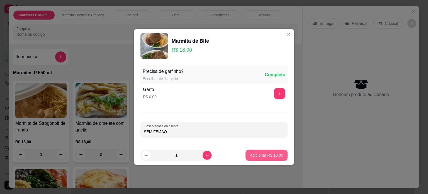
type input "SEM FEIJAO"
click at [267, 152] on p "Adicionar R$ 18,00" at bounding box center [266, 154] width 32 height 5
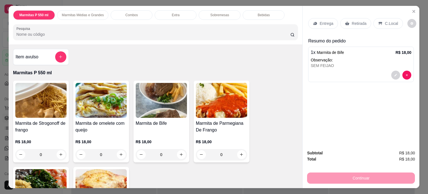
click at [378, 21] on icon at bounding box center [380, 23] width 4 height 4
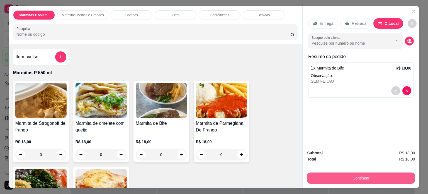
click at [363, 172] on button "Continuar" at bounding box center [361, 177] width 108 height 11
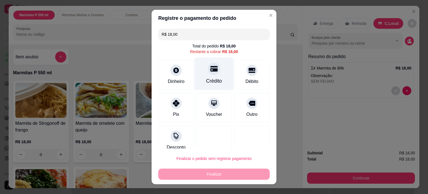
click at [209, 77] on div "Crédito" at bounding box center [214, 80] width 16 height 7
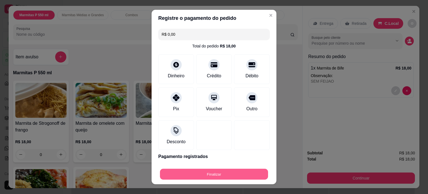
click at [234, 174] on button "Finalizar" at bounding box center [214, 173] width 108 height 11
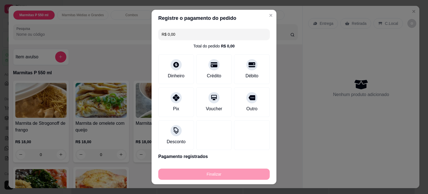
type input "-R$ 18,00"
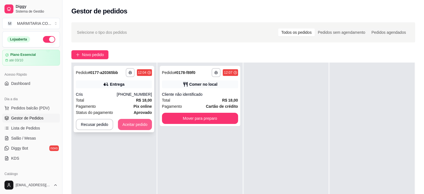
click at [130, 120] on button "Aceitar pedido" at bounding box center [135, 124] width 34 height 11
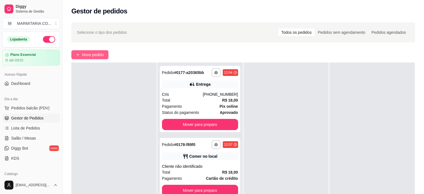
click at [85, 55] on span "Novo pedido" at bounding box center [93, 55] width 22 height 6
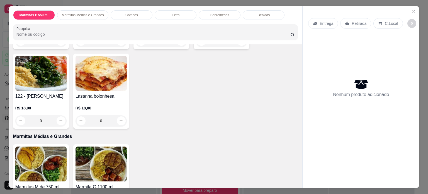
scroll to position [109, 0]
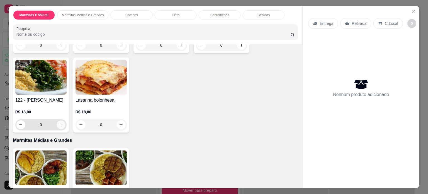
click at [61, 129] on button "increase-product-quantity" at bounding box center [61, 124] width 9 height 9
type input "1"
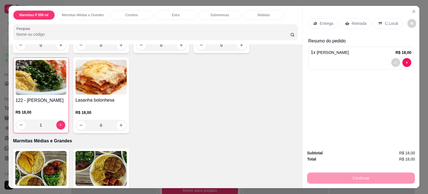
click at [316, 23] on div "Entrega" at bounding box center [323, 23] width 30 height 11
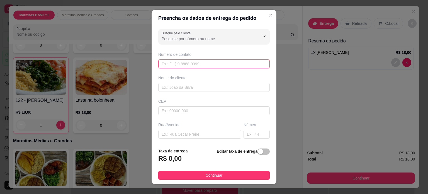
click at [175, 66] on input "text" at bounding box center [213, 63] width 111 height 9
click at [174, 86] on input "text" at bounding box center [213, 87] width 111 height 9
type input "CRIS LIMA"
click at [185, 65] on input "text" at bounding box center [213, 63] width 111 height 9
type input "[PHONE_NUMBER]"
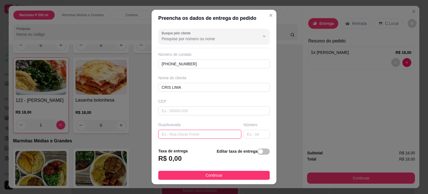
click at [167, 131] on input "text" at bounding box center [199, 133] width 83 height 9
type input "[PERSON_NAME]"
click at [243, 135] on input "text" at bounding box center [256, 133] width 26 height 9
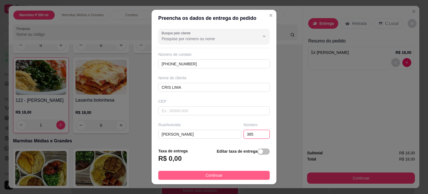
type input "385"
click at [233, 175] on button "Continuar" at bounding box center [213, 174] width 111 height 9
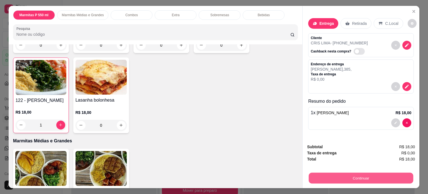
click at [338, 174] on button "Continuar" at bounding box center [361, 177] width 104 height 11
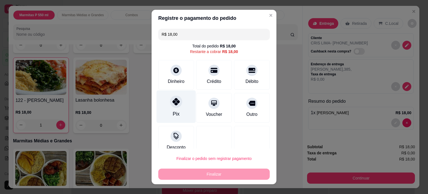
click at [177, 101] on div at bounding box center [176, 101] width 12 height 12
type input "R$ 0,00"
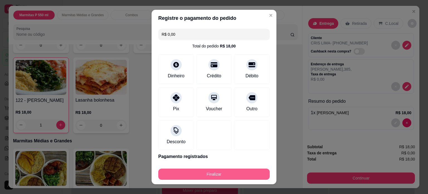
click at [205, 172] on button "Finalizar" at bounding box center [213, 173] width 111 height 11
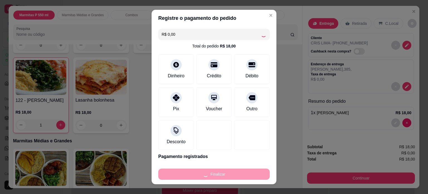
type input "0"
type input "-R$ 18,00"
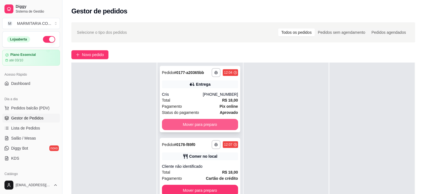
click at [225, 123] on button "Mover para preparo" at bounding box center [200, 124] width 76 height 11
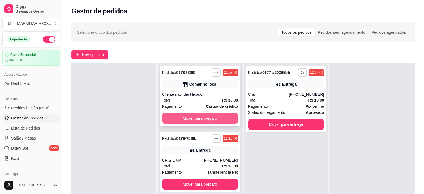
click at [215, 118] on button "Mover para preparo" at bounding box center [200, 118] width 76 height 11
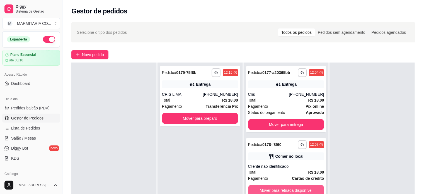
click at [268, 188] on button "Mover para retirada disponível" at bounding box center [286, 189] width 76 height 11
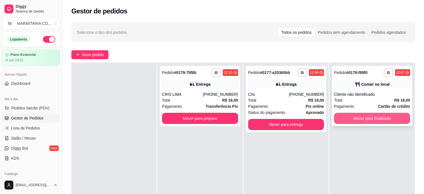
click at [360, 119] on button "Mover para finalizado" at bounding box center [372, 118] width 76 height 11
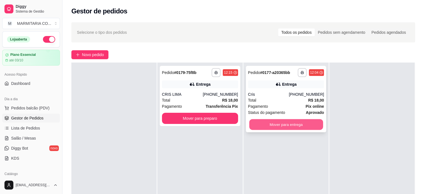
click at [259, 124] on button "Mover para entrega" at bounding box center [286, 124] width 74 height 11
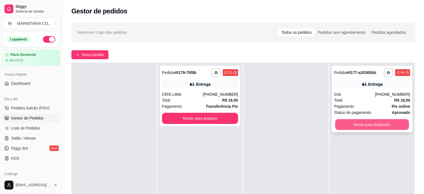
click at [339, 123] on button "Mover para finalizado" at bounding box center [372, 124] width 74 height 11
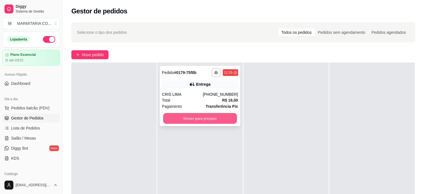
click at [183, 116] on button "Mover para preparo" at bounding box center [200, 118] width 74 height 11
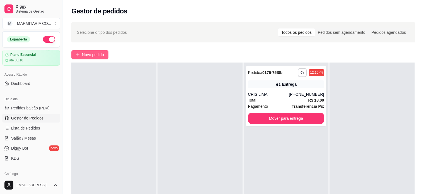
click at [105, 53] on button "Novo pedido" at bounding box center [89, 54] width 37 height 9
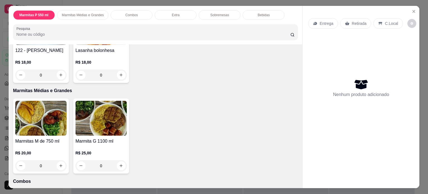
scroll to position [172, 0]
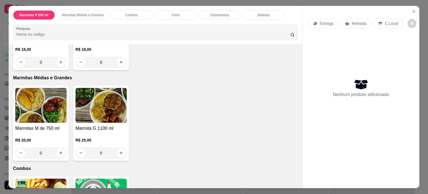
click at [119, 155] on div "0" at bounding box center [100, 152] width 51 height 11
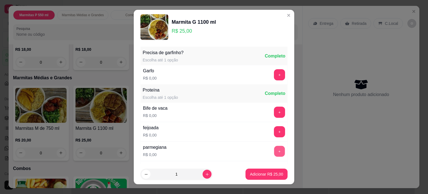
click at [274, 148] on button "+" at bounding box center [279, 150] width 11 height 11
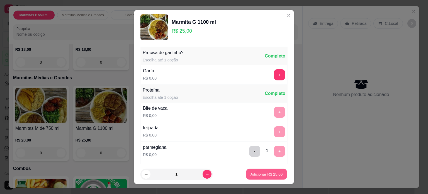
click at [254, 172] on p "Adicionar R$ 25,00" at bounding box center [266, 173] width 32 height 5
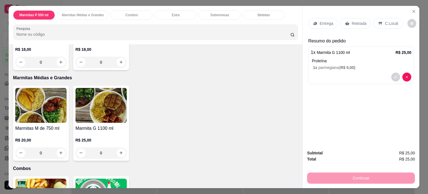
click at [322, 21] on p "Entrega" at bounding box center [326, 24] width 14 height 6
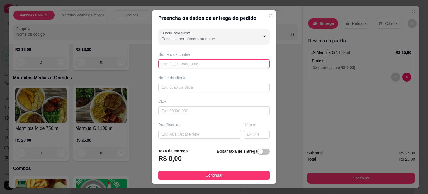
click at [181, 67] on input "text" at bounding box center [213, 63] width 111 height 9
type input "[PHONE_NUMBER]"
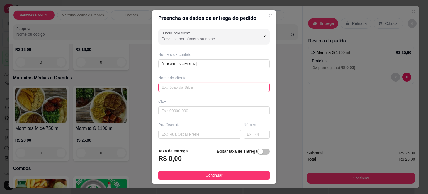
click at [182, 87] on input "text" at bounding box center [213, 87] width 111 height 9
type input "ANA"
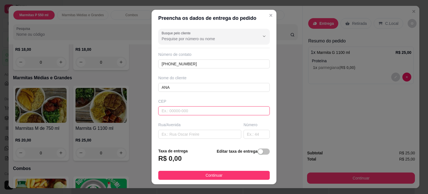
click at [174, 110] on input "text" at bounding box center [213, 110] width 111 height 9
click at [166, 134] on input "text" at bounding box center [199, 133] width 83 height 9
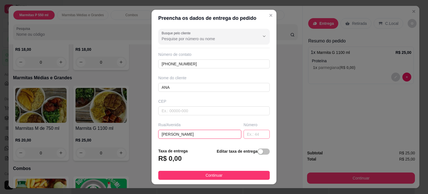
type input "[PERSON_NAME]"
click at [243, 134] on input "text" at bounding box center [256, 133] width 26 height 9
type input "180"
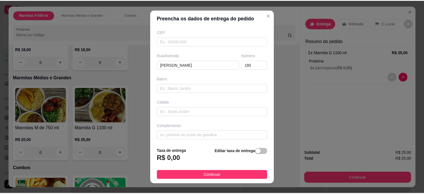
scroll to position [70, 0]
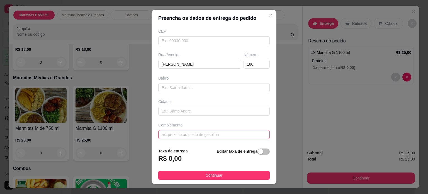
click at [228, 133] on input "text" at bounding box center [213, 134] width 111 height 9
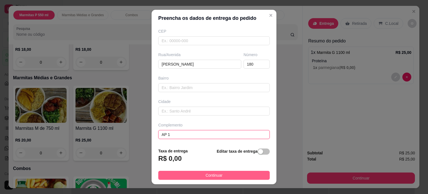
type input "AP 1"
click at [216, 174] on span "Continuar" at bounding box center [214, 175] width 17 height 6
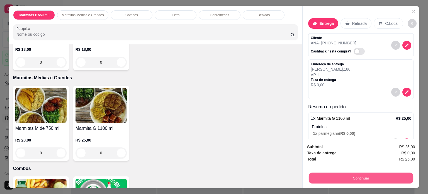
click at [319, 176] on button "Continuar" at bounding box center [361, 177] width 104 height 11
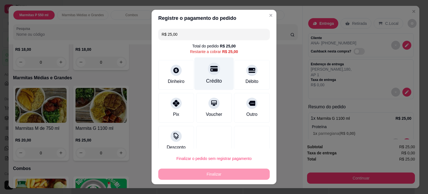
click at [208, 72] on div at bounding box center [214, 68] width 12 height 12
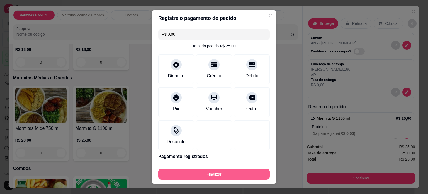
click at [211, 175] on button "Finalizar" at bounding box center [213, 173] width 111 height 11
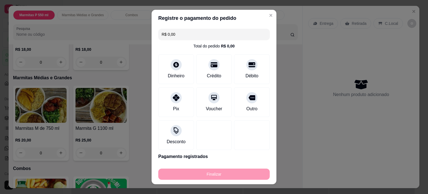
type input "-R$ 25,00"
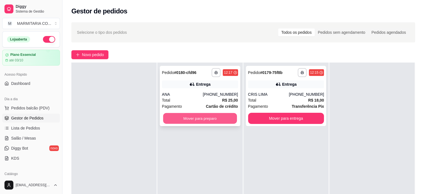
click at [202, 119] on button "Mover para preparo" at bounding box center [200, 118] width 74 height 11
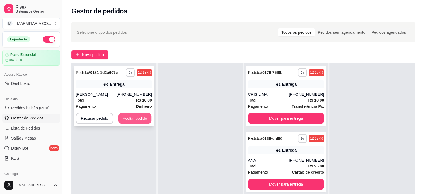
click at [134, 114] on button "Aceitar pedido" at bounding box center [134, 118] width 33 height 11
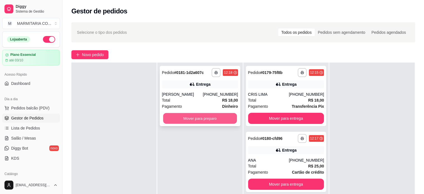
click at [171, 117] on button "Mover para preparo" at bounding box center [200, 118] width 74 height 11
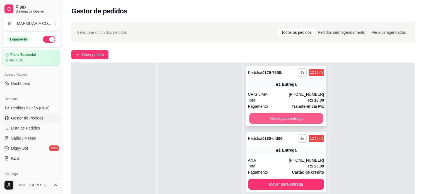
click at [269, 119] on button "Mover para entrega" at bounding box center [286, 118] width 74 height 11
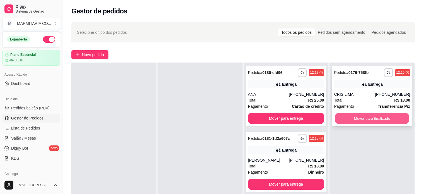
click at [383, 117] on button "Mover para finalizado" at bounding box center [372, 118] width 74 height 11
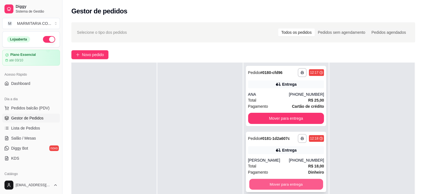
click at [312, 185] on button "Mover para entrega" at bounding box center [286, 184] width 74 height 11
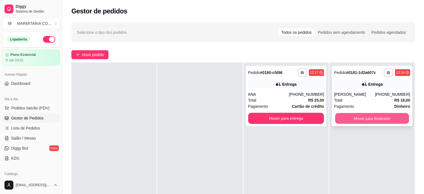
click at [357, 117] on button "Mover para finalizado" at bounding box center [372, 118] width 74 height 11
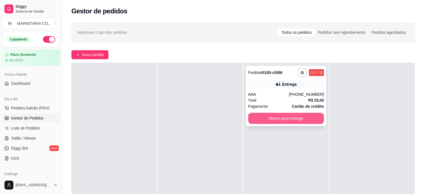
click at [287, 117] on button "Mover para entrega" at bounding box center [286, 118] width 76 height 11
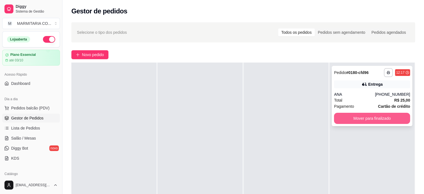
click at [349, 115] on button "Mover para finalizado" at bounding box center [372, 118] width 76 height 11
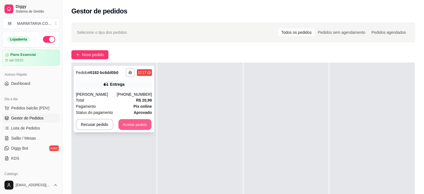
click at [126, 123] on button "Aceitar pedido" at bounding box center [134, 124] width 33 height 11
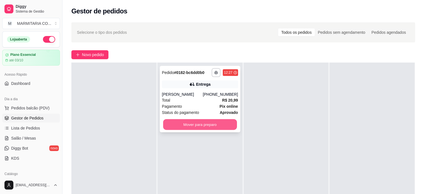
click at [168, 123] on button "Mover para preparo" at bounding box center [200, 124] width 74 height 11
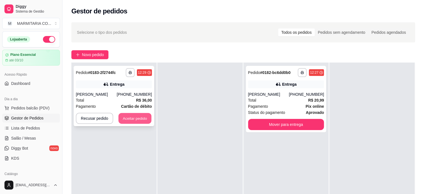
click at [134, 116] on button "Aceitar pedido" at bounding box center [134, 118] width 33 height 11
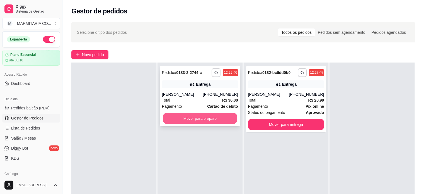
click at [197, 114] on button "Mover para preparo" at bounding box center [200, 118] width 74 height 11
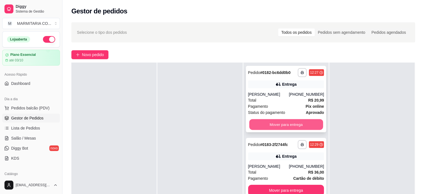
click at [291, 126] on button "Mover para entrega" at bounding box center [286, 124] width 74 height 11
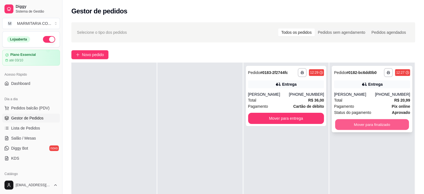
click at [349, 121] on button "Mover para finalizado" at bounding box center [372, 124] width 74 height 11
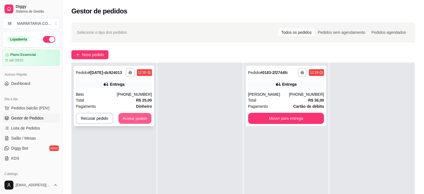
click at [126, 116] on button "Aceitar pedido" at bounding box center [134, 118] width 33 height 11
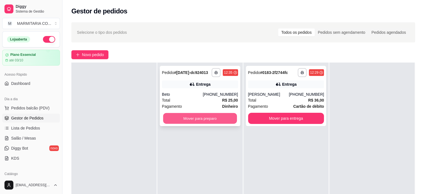
click at [170, 118] on button "Mover para preparo" at bounding box center [200, 118] width 74 height 11
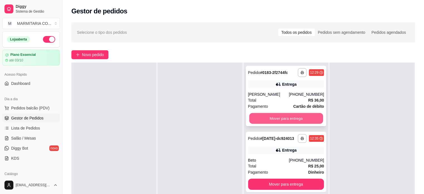
click at [277, 123] on button "Mover para entrega" at bounding box center [286, 118] width 74 height 11
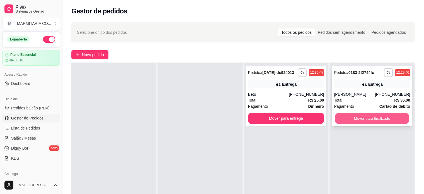
click at [345, 119] on button "Mover para finalizado" at bounding box center [372, 118] width 74 height 11
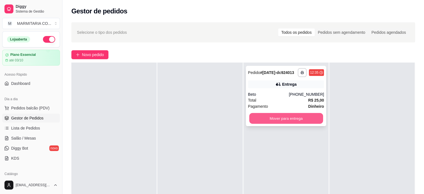
click at [306, 119] on button "Mover para entrega" at bounding box center [286, 118] width 74 height 11
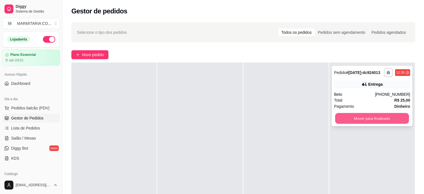
click at [365, 118] on button "Mover para finalizado" at bounding box center [372, 118] width 74 height 11
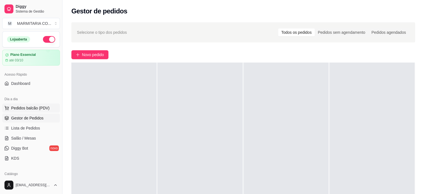
click at [49, 109] on button "Pedidos balcão (PDV)" at bounding box center [31, 107] width 58 height 9
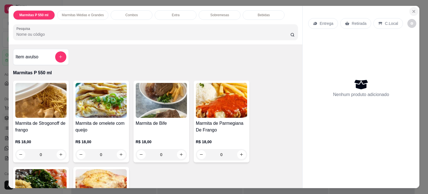
click at [411, 9] on icon "Close" at bounding box center [413, 11] width 4 height 4
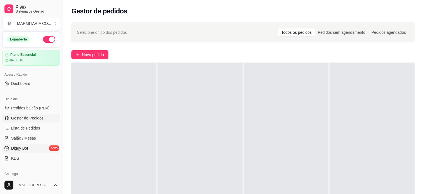
click at [9, 148] on link "Diggy Bot novo" at bounding box center [31, 147] width 58 height 9
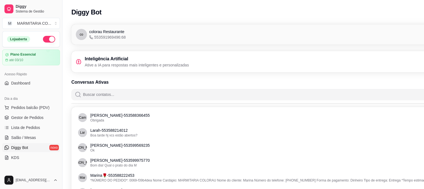
drag, startPoint x: 60, startPoint y: 92, endPoint x: 56, endPoint y: 114, distance: 22.6
click at [56, 114] on div "Diggy Sistema de Gestão M MARMITARIA CO ... Loja aberta Plano Essencial até 03/…" at bounding box center [31, 94] width 62 height 189
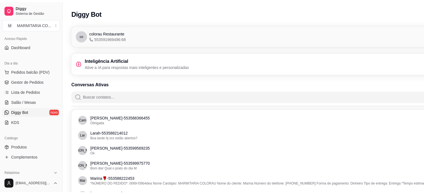
scroll to position [37, 0]
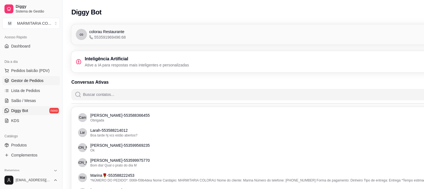
click at [45, 80] on link "Gestor de Pedidos" at bounding box center [31, 80] width 58 height 9
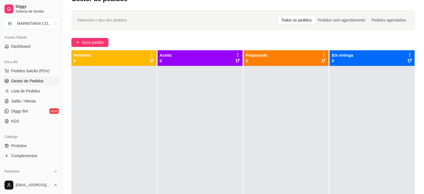
scroll to position [10, 0]
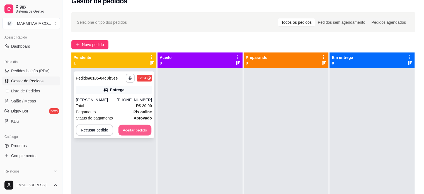
click at [127, 129] on button "Aceitar pedido" at bounding box center [134, 129] width 33 height 11
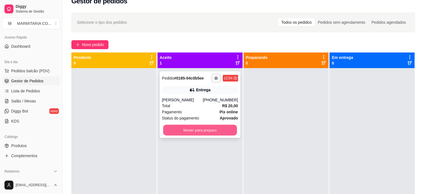
click at [184, 131] on button "Mover para preparo" at bounding box center [200, 129] width 74 height 11
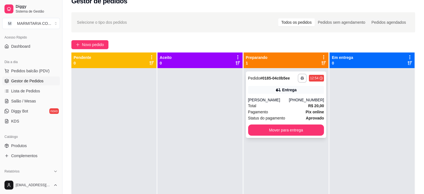
click at [294, 130] on button "Mover para entrega" at bounding box center [286, 129] width 76 height 11
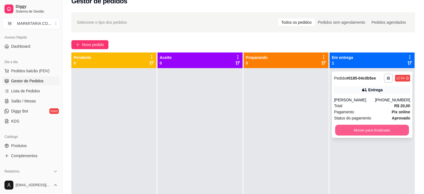
click at [369, 127] on button "Mover para finalizado" at bounding box center [372, 129] width 74 height 11
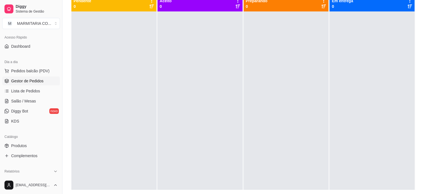
scroll to position [0, 0]
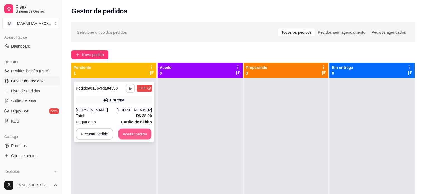
click at [124, 137] on button "Aceitar pedido" at bounding box center [134, 133] width 33 height 11
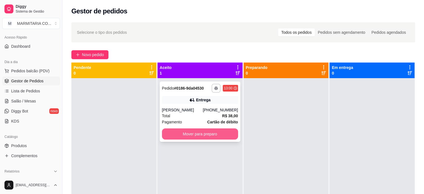
click at [185, 135] on button "Mover para preparo" at bounding box center [200, 133] width 76 height 11
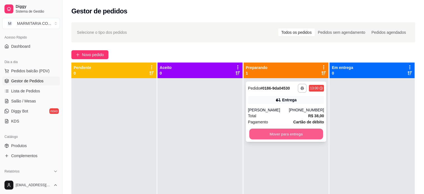
click at [308, 137] on button "Mover para entrega" at bounding box center [286, 133] width 74 height 11
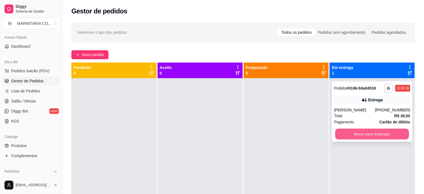
click at [360, 138] on button "Mover para finalizado" at bounding box center [372, 133] width 74 height 11
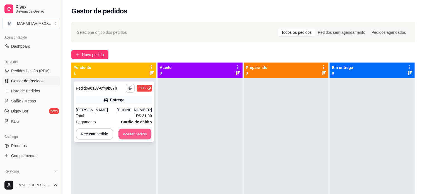
click at [129, 135] on button "Aceitar pedido" at bounding box center [134, 133] width 33 height 11
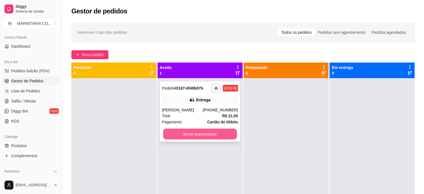
click at [198, 136] on button "Mover para preparo" at bounding box center [200, 133] width 74 height 11
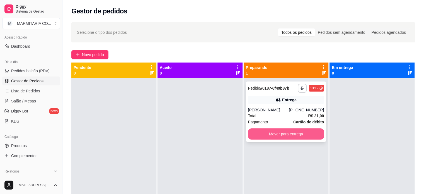
click at [303, 135] on button "Mover para entrega" at bounding box center [286, 133] width 76 height 11
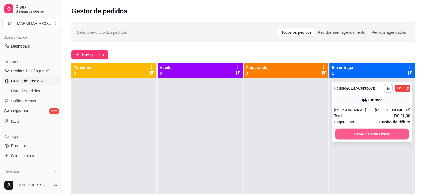
click at [392, 135] on button "Mover para finalizado" at bounding box center [372, 133] width 74 height 11
